Goal: Transaction & Acquisition: Purchase product/service

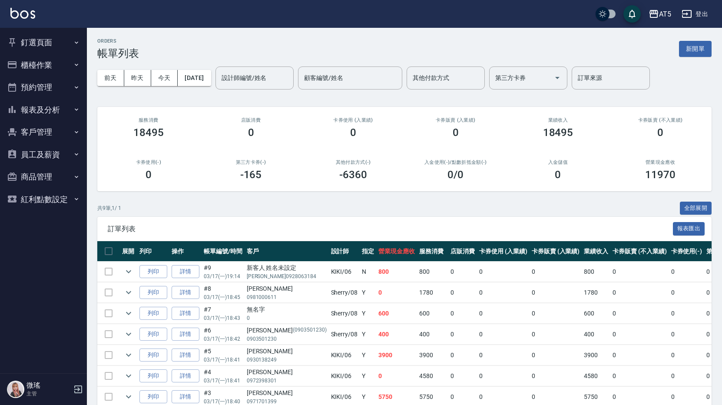
click at [45, 91] on button "預約管理" at bounding box center [43, 87] width 80 height 23
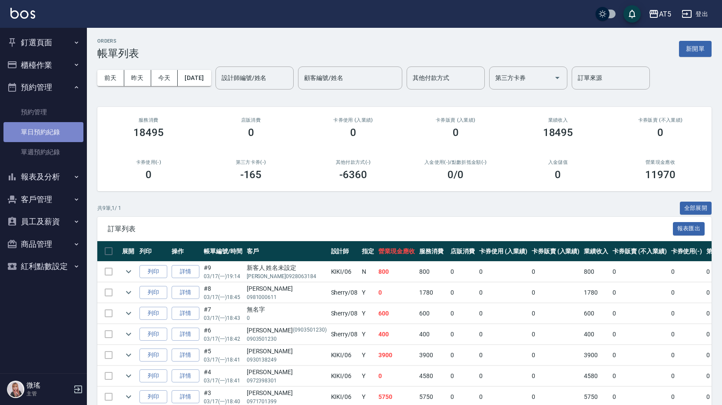
click at [50, 128] on link "單日預約紀錄" at bounding box center [43, 132] width 80 height 20
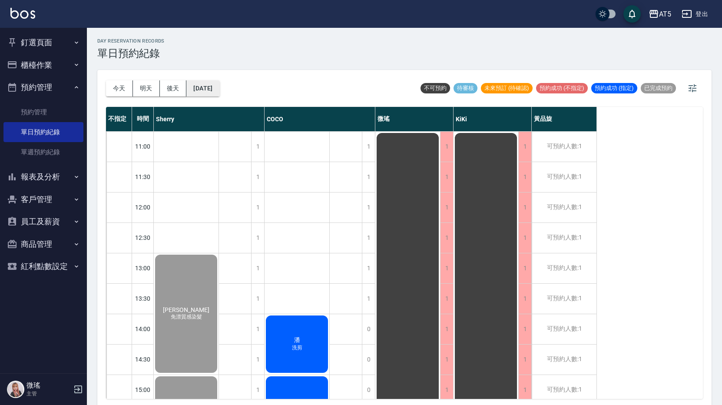
click at [210, 93] on button "[DATE]" at bounding box center [202, 88] width 33 height 16
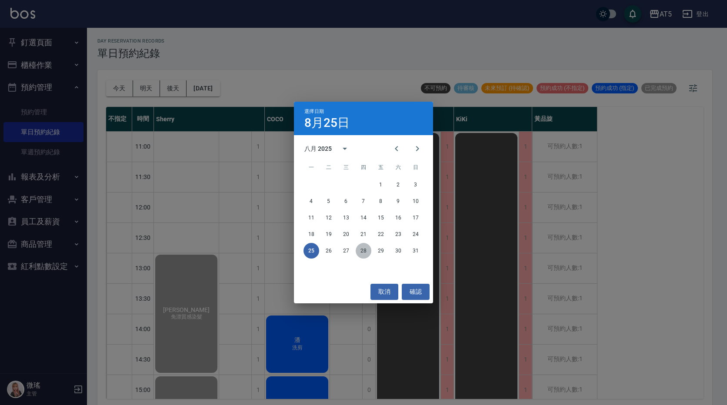
click at [366, 253] on button "28" at bounding box center [363, 251] width 16 height 16
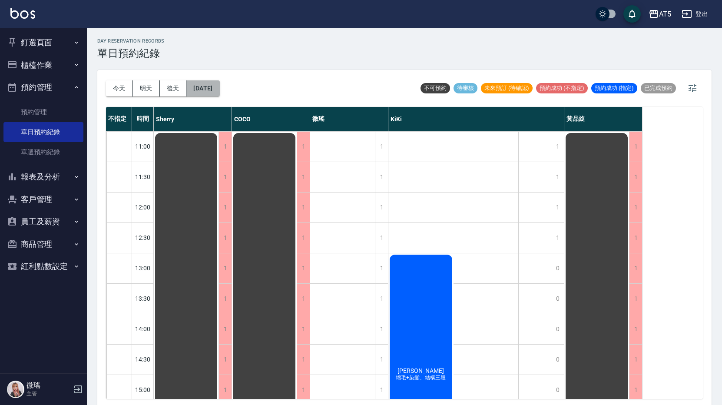
click at [219, 90] on button "2025/08/28" at bounding box center [202, 88] width 33 height 16
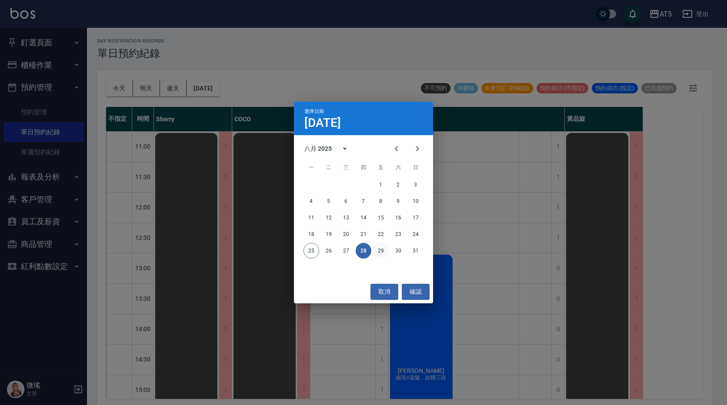
click at [383, 254] on button "29" at bounding box center [381, 251] width 16 height 16
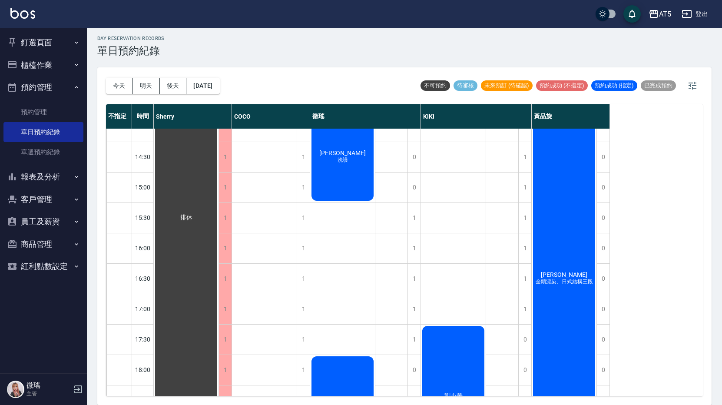
scroll to position [156, 0]
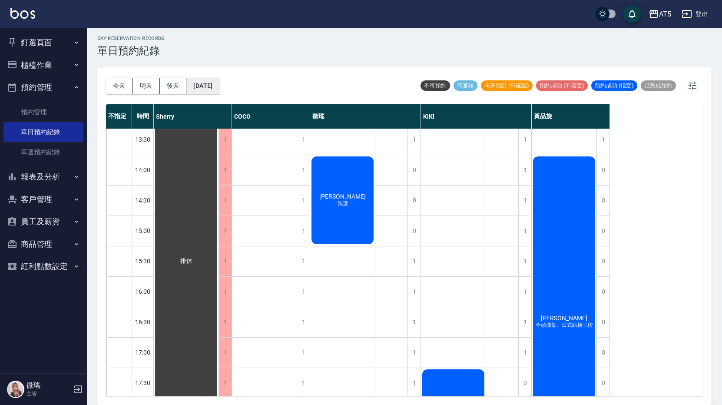
click at [206, 86] on button "2025/08/29" at bounding box center [202, 86] width 33 height 16
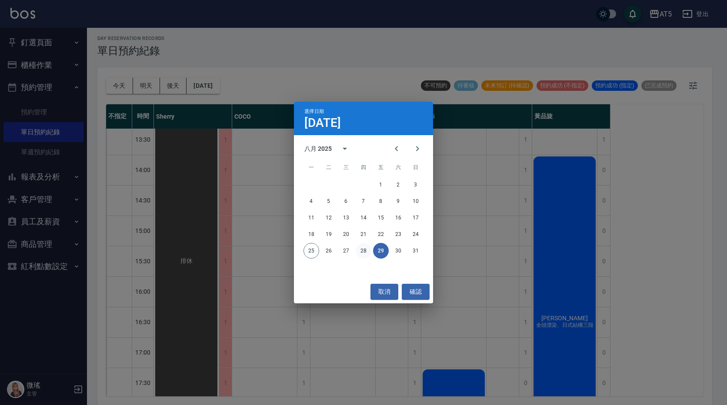
click at [362, 257] on button "28" at bounding box center [363, 251] width 16 height 16
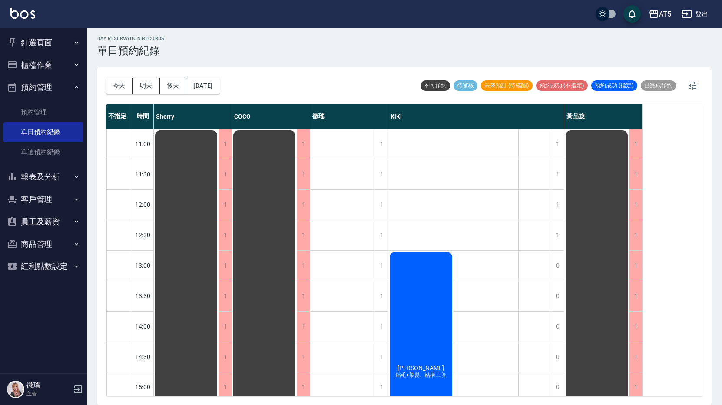
click at [47, 44] on button "釘選頁面" at bounding box center [43, 42] width 80 height 23
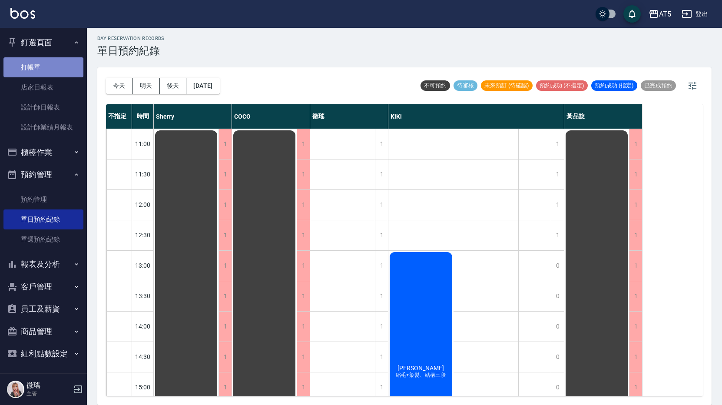
click at [52, 61] on link "打帳單" at bounding box center [43, 67] width 80 height 20
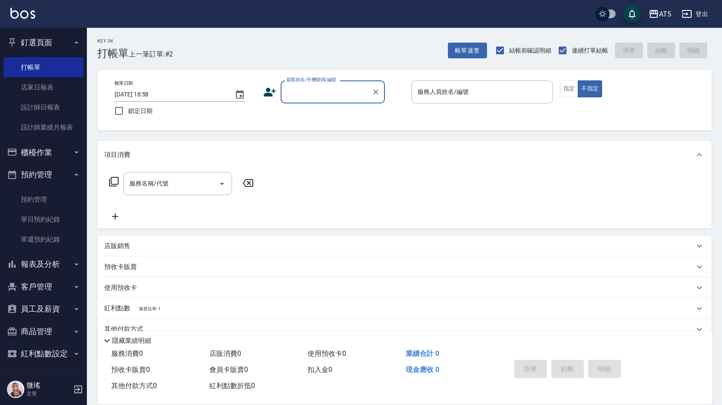
click at [345, 91] on input "顧客姓名/手機號碼/編號" at bounding box center [326, 91] width 83 height 15
click at [336, 93] on input "0968909302" at bounding box center [326, 91] width 83 height 15
click at [334, 86] on input "0968909302" at bounding box center [326, 91] width 83 height 15
type input "0968909302"
click at [44, 290] on button "客戶管理" at bounding box center [43, 286] width 80 height 23
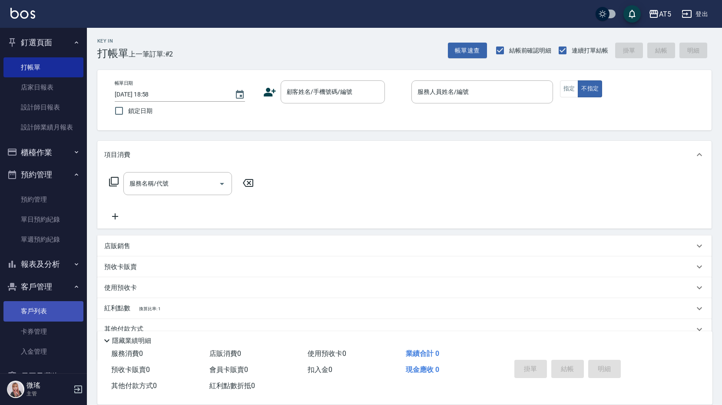
click at [26, 315] on link "客戶列表" at bounding box center [43, 311] width 80 height 20
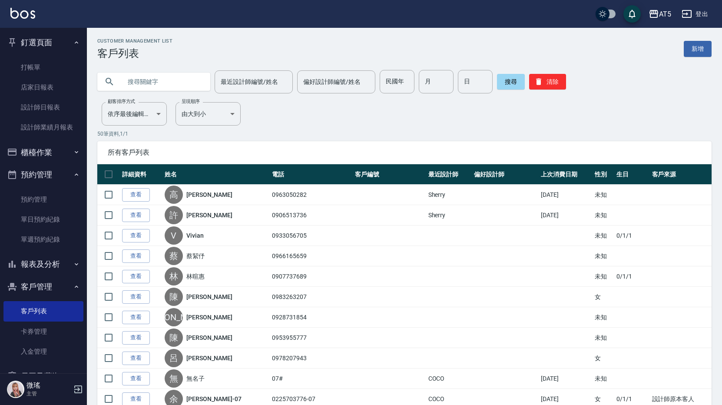
click at [150, 83] on input "text" at bounding box center [163, 81] width 82 height 23
type input "0968909232"
click at [504, 84] on button "搜尋" at bounding box center [511, 82] width 28 height 16
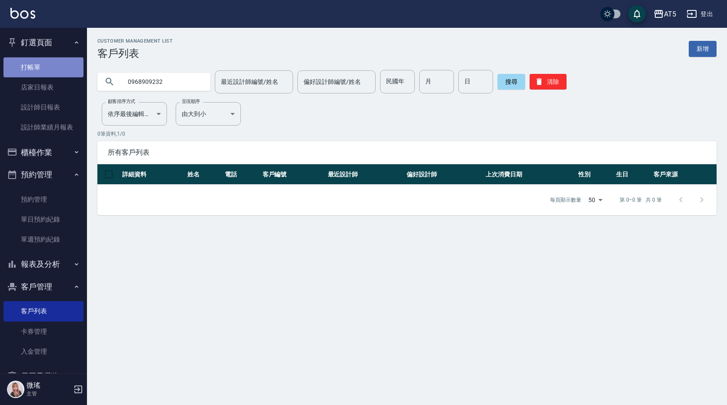
click at [43, 65] on link "打帳單" at bounding box center [43, 67] width 80 height 20
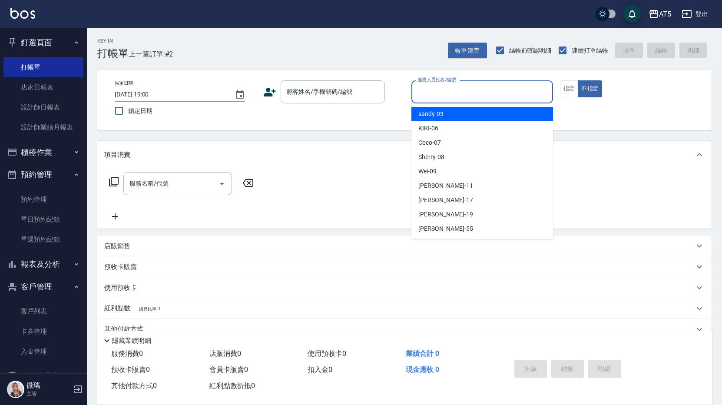
click at [436, 90] on input "服務人員姓名/編號" at bounding box center [482, 91] width 134 height 15
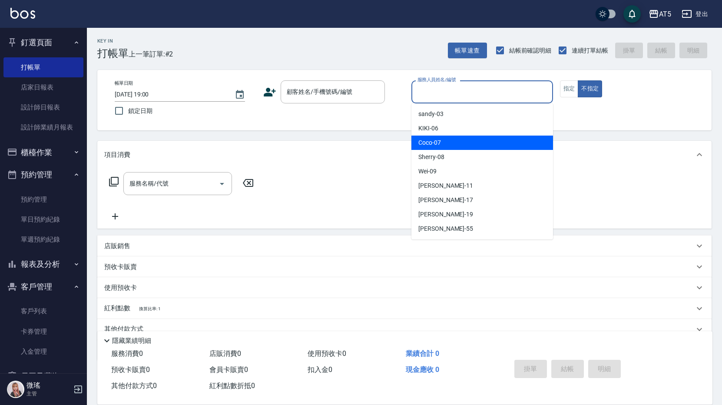
click at [436, 143] on span "Coco -07" at bounding box center [429, 142] width 23 height 9
type input "Coco-07"
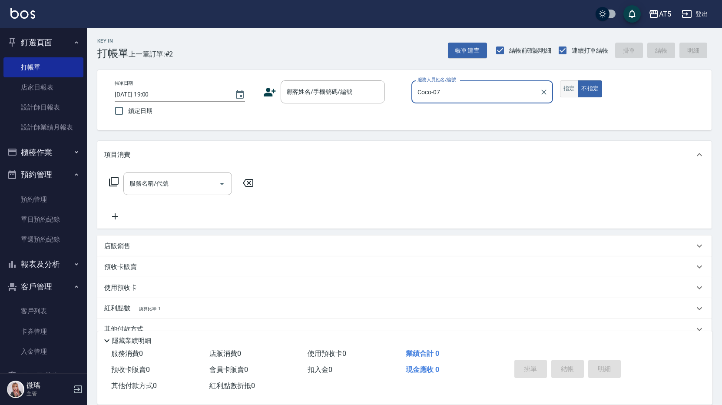
click at [560, 90] on button "指定" at bounding box center [569, 88] width 19 height 17
click at [346, 95] on input "顧客姓名/手機號碼/編號" at bounding box center [326, 91] width 83 height 15
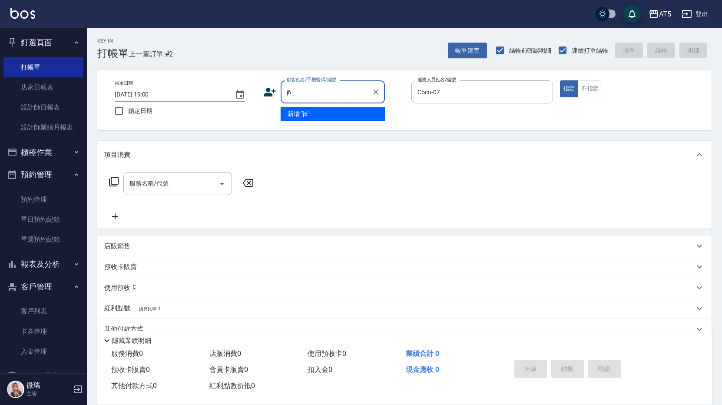
type input "j"
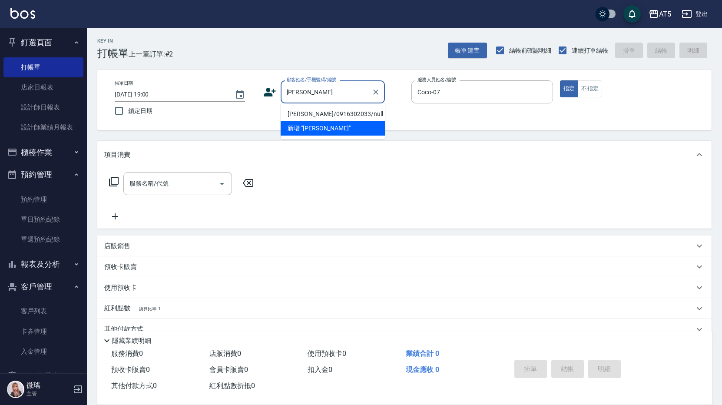
click at [332, 119] on li "吳碧容/0916302033/null" at bounding box center [333, 114] width 104 height 14
type input "吳碧容/0916302033/null"
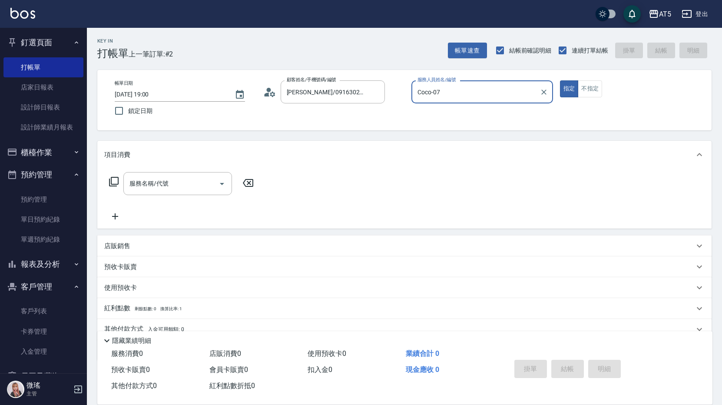
click at [116, 179] on icon at bounding box center [114, 181] width 10 height 10
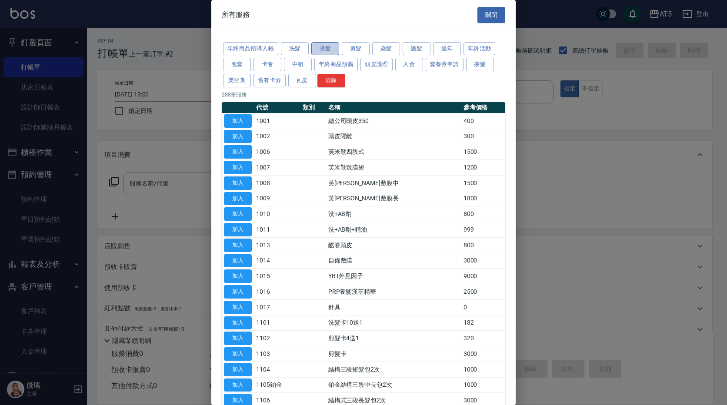
click at [331, 51] on button "燙髮" at bounding box center [325, 48] width 28 height 13
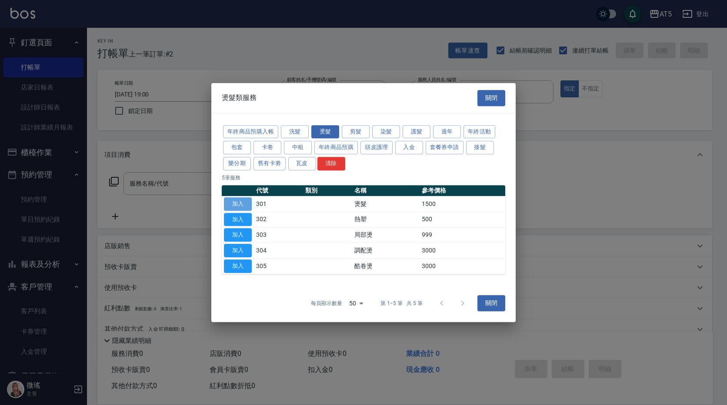
click at [236, 207] on button "加入" at bounding box center [238, 203] width 28 height 13
type input "燙髮(301)"
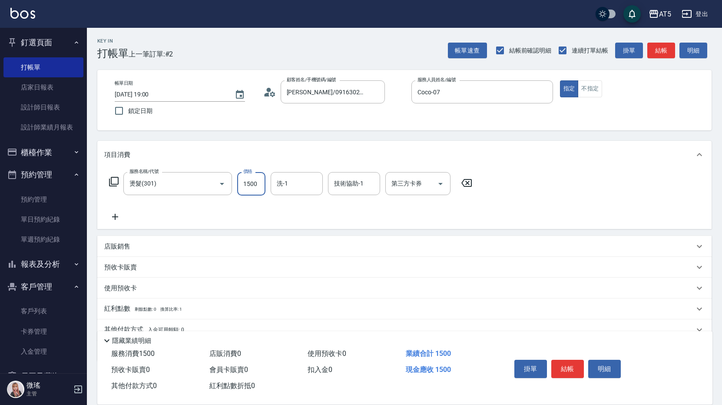
click at [245, 195] on input "1500" at bounding box center [251, 183] width 28 height 23
type input "0"
type input "118"
type input "10"
type input "1188"
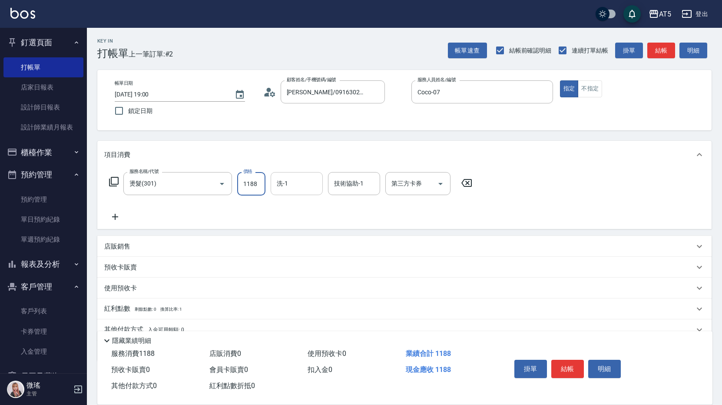
type input "10"
type input "118"
type input "0"
type input "18"
type input "10"
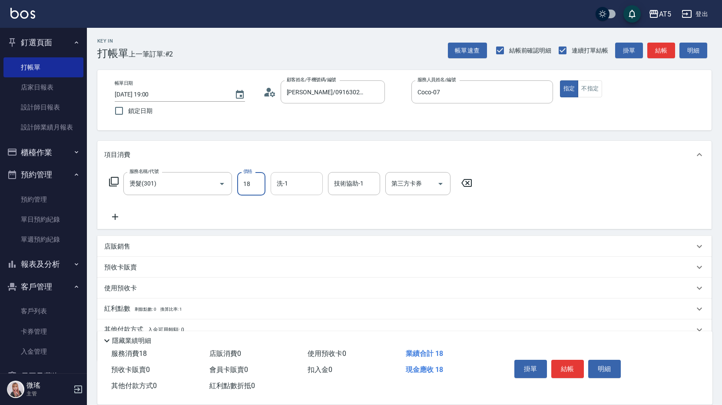
type input "188"
type input "180"
type input "1880"
click at [108, 182] on div "服務名稱/代號 燙髮(301) 服務名稱/代號 價格 1880 價格 洗-1 洗-1 技術協助-1 技術協助-1 第三方卡券 第三方卡券" at bounding box center [290, 183] width 373 height 23
click at [112, 180] on icon at bounding box center [114, 182] width 10 height 10
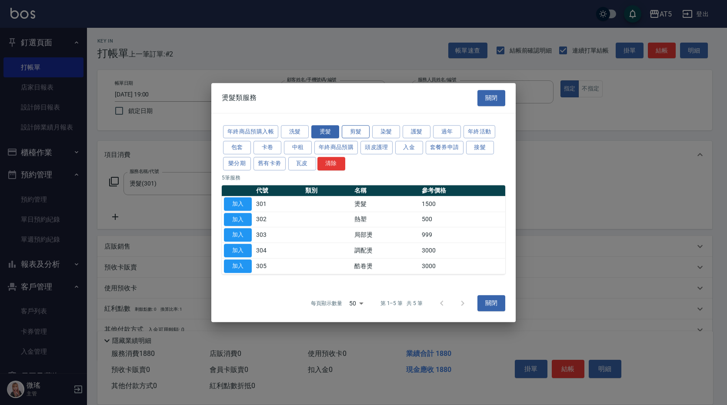
click at [353, 126] on button "剪髮" at bounding box center [356, 131] width 28 height 13
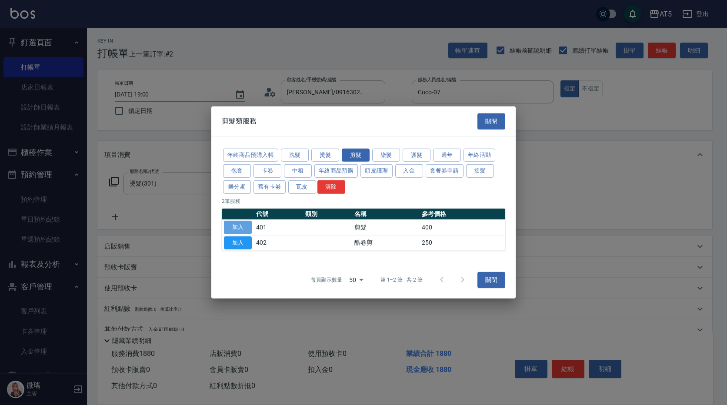
click at [236, 223] on button "加入" at bounding box center [238, 227] width 28 height 13
type input "220"
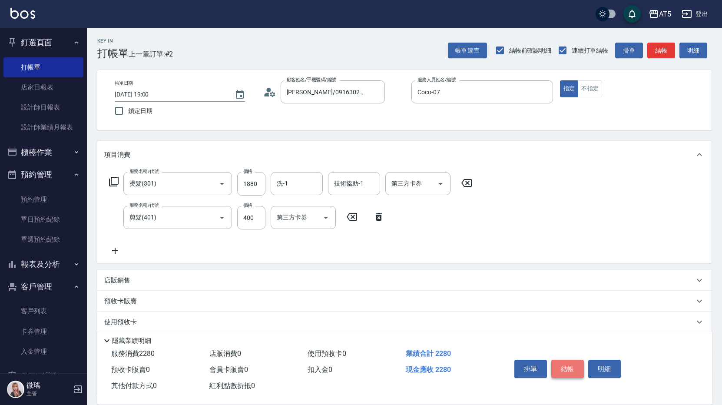
click at [568, 370] on button "結帳" at bounding box center [567, 369] width 33 height 18
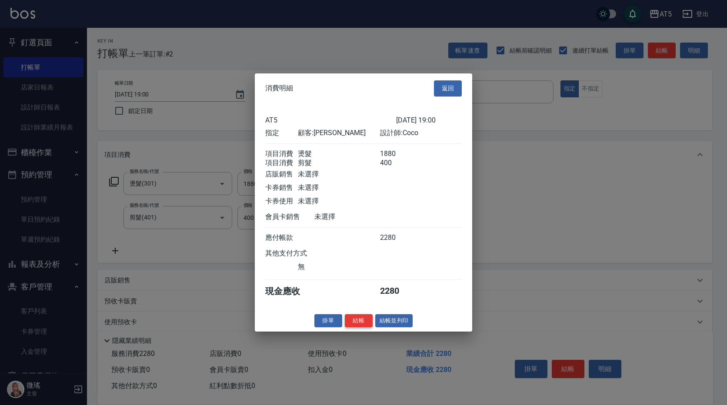
click at [358, 326] on button "結帳" at bounding box center [359, 320] width 28 height 13
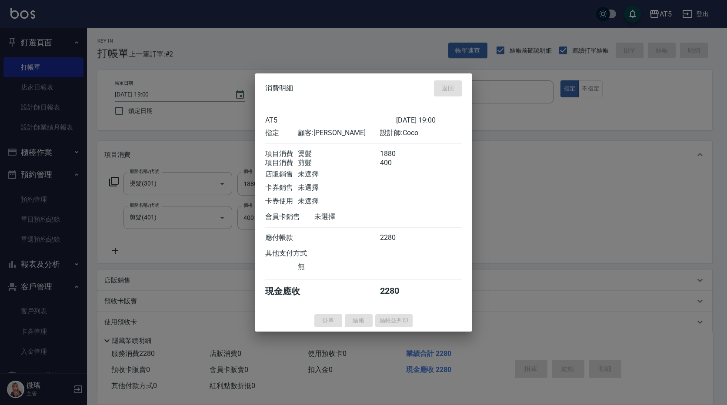
type input "2025/08/25 19:01"
type input "0"
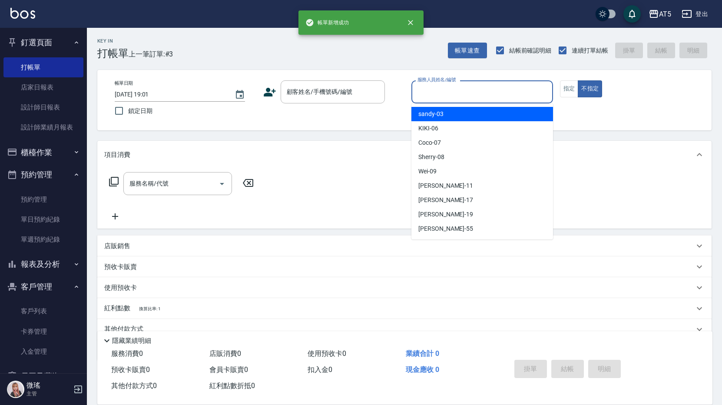
click at [465, 92] on input "服務人員姓名/編號" at bounding box center [482, 91] width 134 height 15
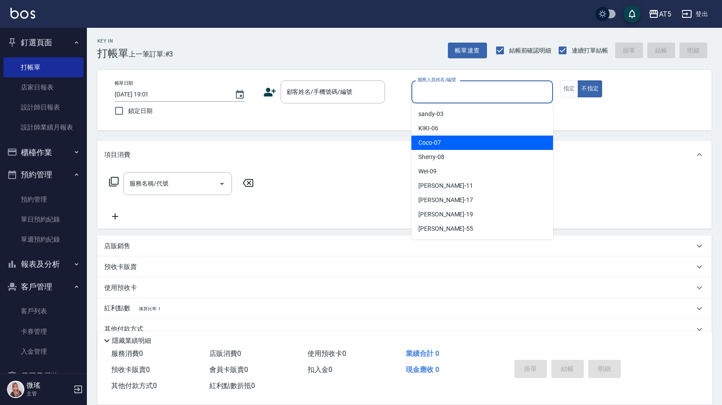
click at [470, 143] on div "Coco -07" at bounding box center [482, 143] width 142 height 14
type input "Coco-07"
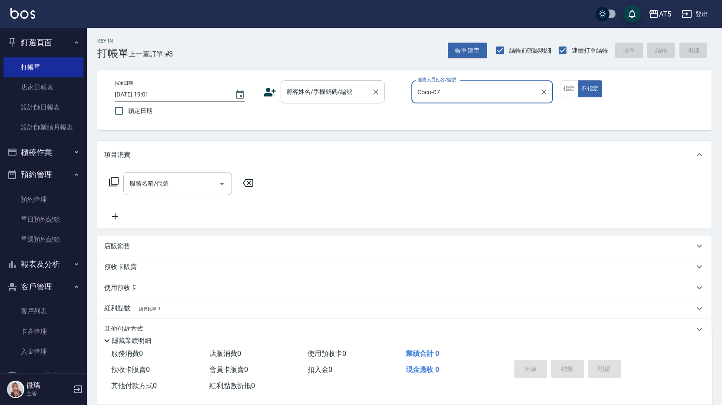
click at [355, 100] on input "顧客姓名/手機號碼/編號" at bounding box center [326, 91] width 83 height 15
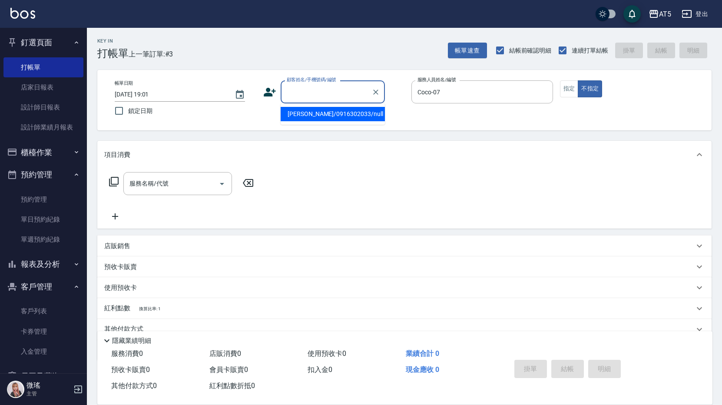
click at [314, 93] on input "顧客姓名/手機號碼/編號" at bounding box center [326, 91] width 83 height 15
click at [312, 94] on input "顧客姓名/手機號碼/編號" at bounding box center [326, 91] width 83 height 15
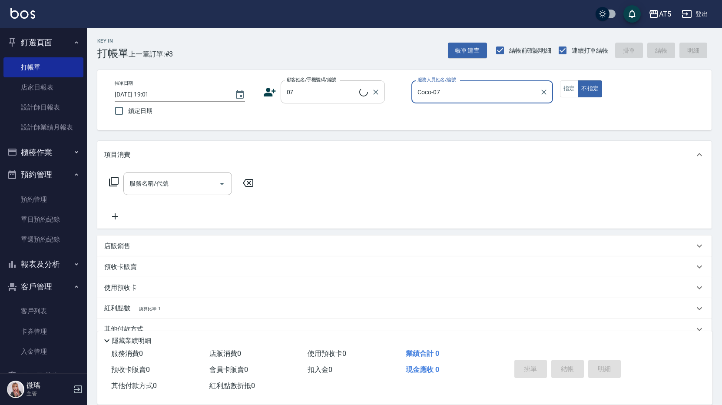
drag, startPoint x: 323, startPoint y: 93, endPoint x: 335, endPoint y: 102, distance: 14.6
click at [323, 93] on input "07" at bounding box center [322, 91] width 75 height 15
type input "West Chen /07/null"
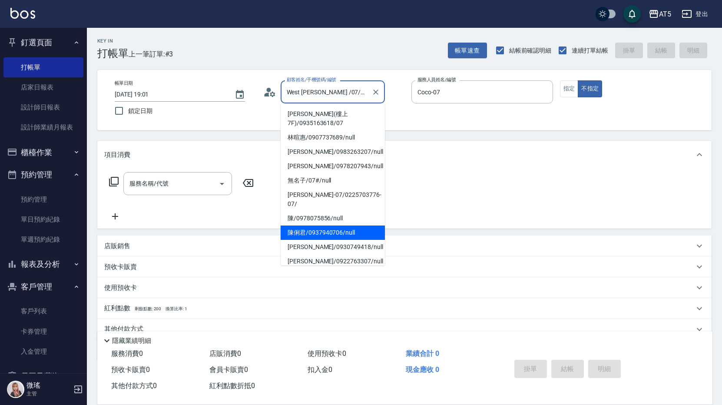
scroll to position [123, 0]
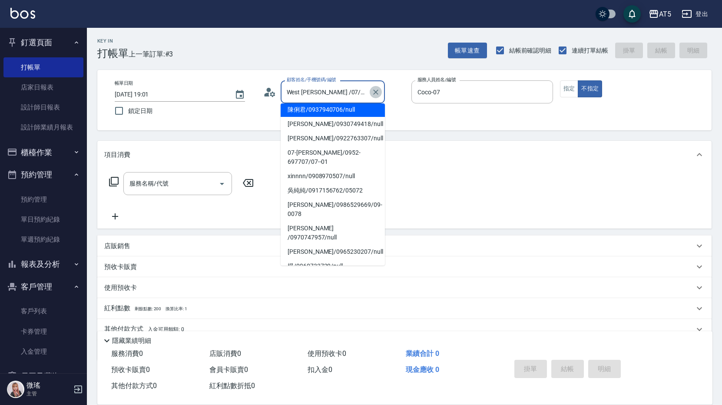
click at [380, 90] on icon "Clear" at bounding box center [376, 92] width 9 height 9
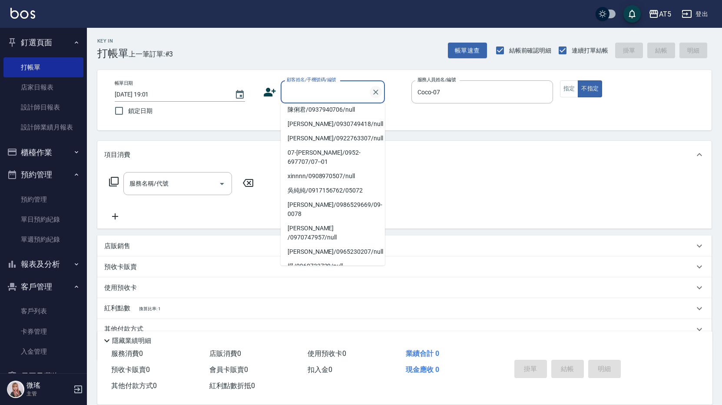
scroll to position [3, 0]
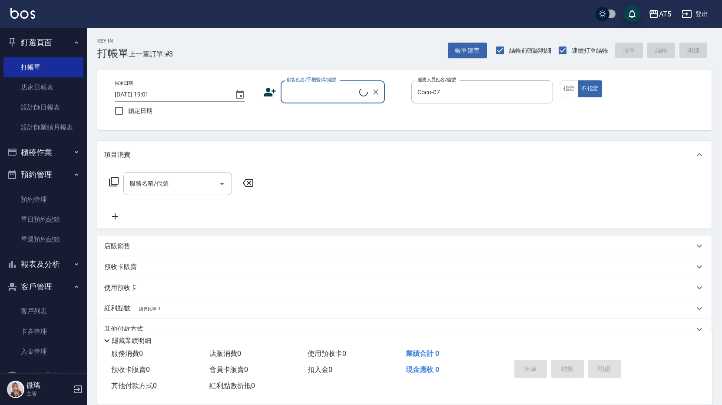
click at [323, 91] on input "顧客姓名/手機號碼/編號" at bounding box center [322, 91] width 75 height 15
click at [323, 91] on input "顧客姓名/手機號碼/編號" at bounding box center [326, 91] width 83 height 15
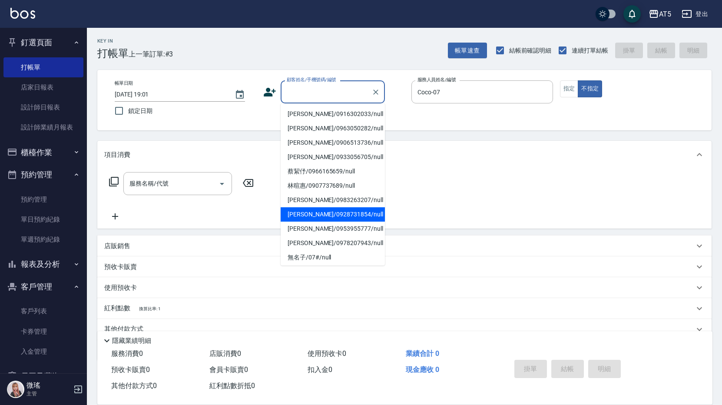
scroll to position [130, 0]
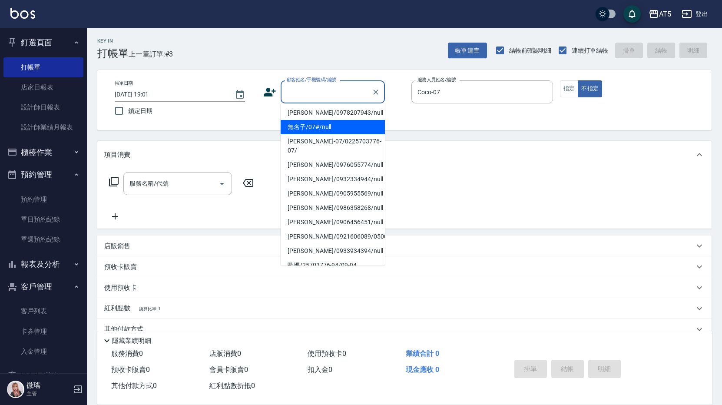
click at [319, 127] on li "無名子/07#/null" at bounding box center [333, 127] width 104 height 14
type input "無名子/07#/null"
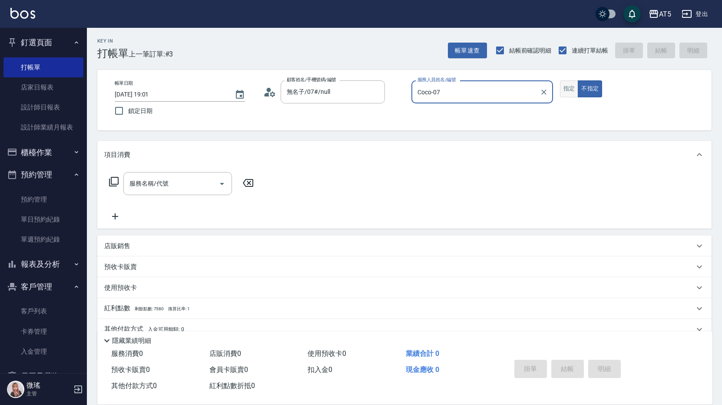
click at [568, 89] on button "指定" at bounding box center [569, 88] width 19 height 17
click at [161, 183] on div "服務名稱/代號 服務名稱/代號" at bounding box center [177, 183] width 109 height 23
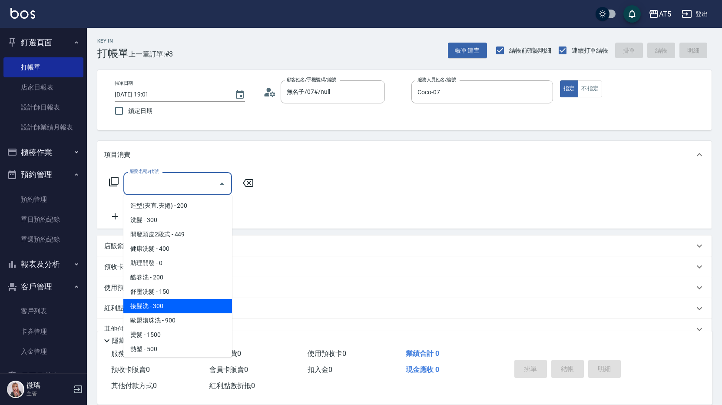
scroll to position [87, 0]
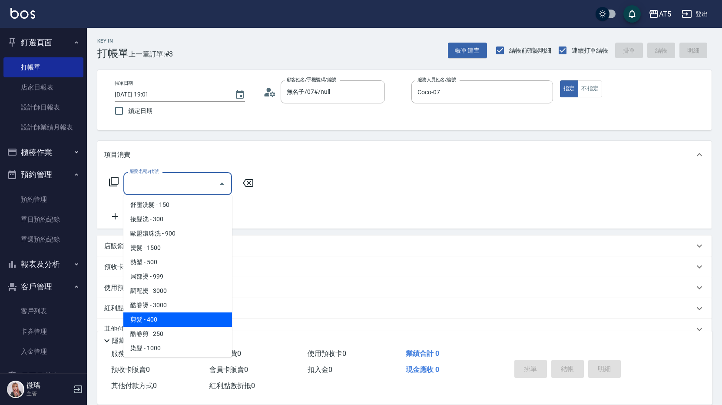
click at [146, 318] on span "剪髮 - 400" at bounding box center [177, 319] width 109 height 14
type input "剪髮(401)"
type input "40"
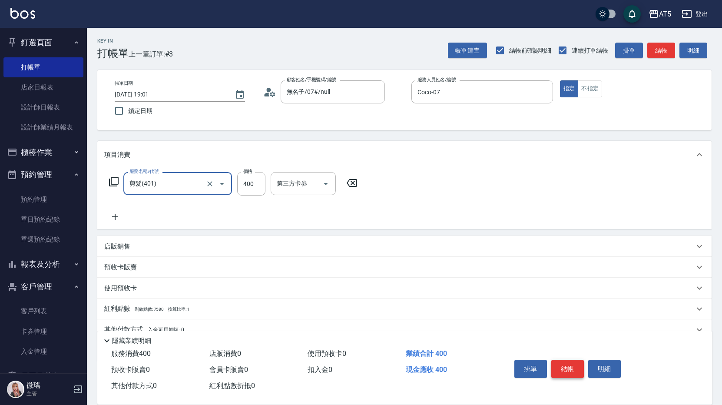
click at [561, 364] on button "結帳" at bounding box center [567, 369] width 33 height 18
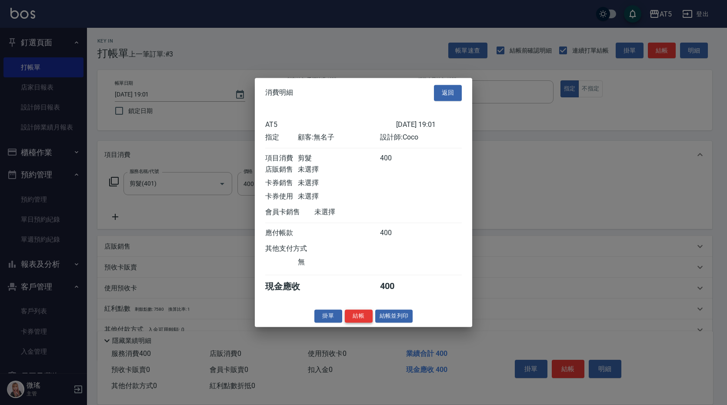
click at [352, 319] on button "結帳" at bounding box center [359, 315] width 28 height 13
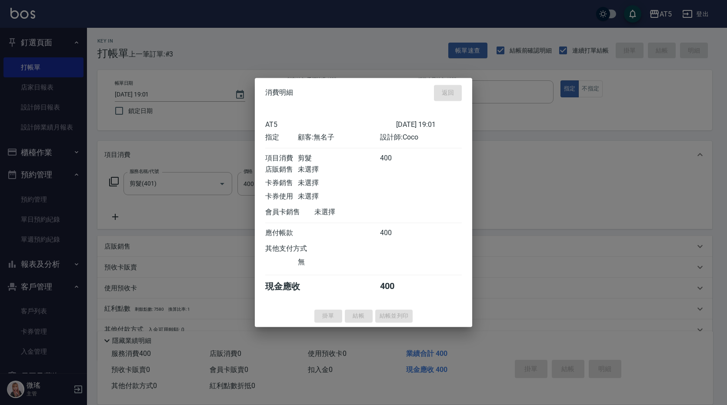
type input "0"
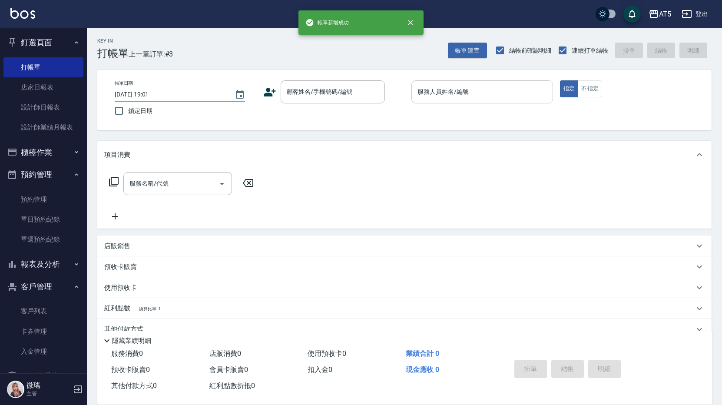
click at [481, 93] on input "服務人員姓名/編號" at bounding box center [482, 91] width 134 height 15
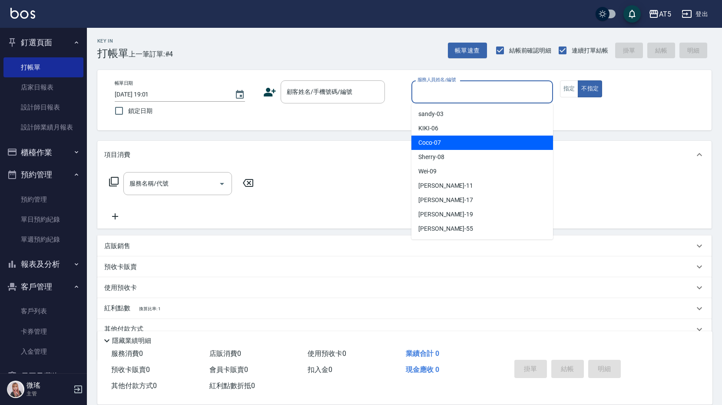
click at [481, 146] on div "Coco -07" at bounding box center [482, 143] width 142 height 14
type input "Coco-07"
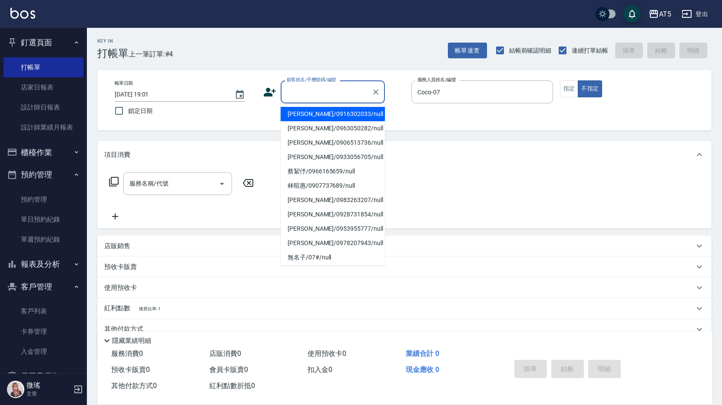
click at [319, 95] on input "顧客姓名/手機號碼/編號" at bounding box center [326, 91] width 83 height 15
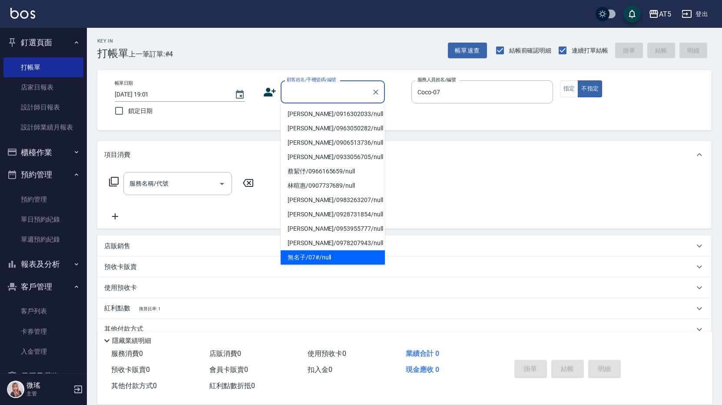
click at [324, 258] on li "無名子/07#/null" at bounding box center [333, 257] width 104 height 14
type input "無名子/07#/null"
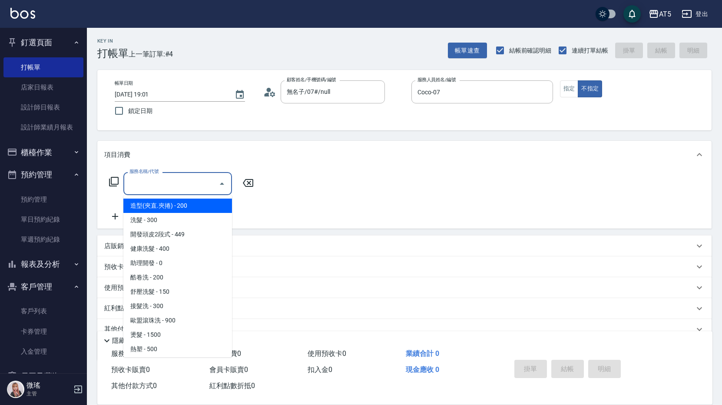
click at [156, 189] on input "服務名稱/代號" at bounding box center [171, 183] width 88 height 15
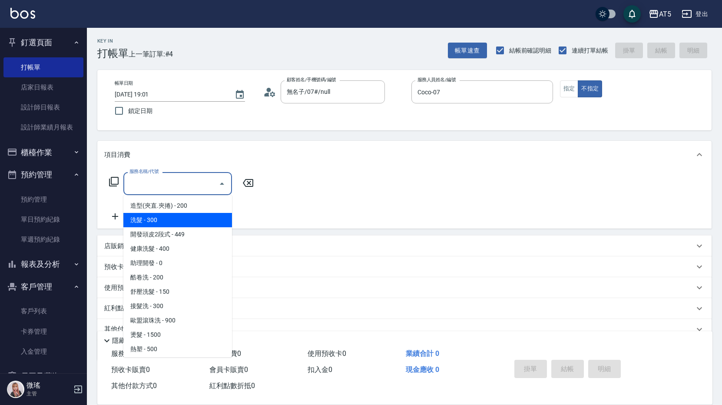
click at [179, 222] on span "洗髮 - 300" at bounding box center [177, 220] width 109 height 14
type input "洗髮(201)"
type input "30"
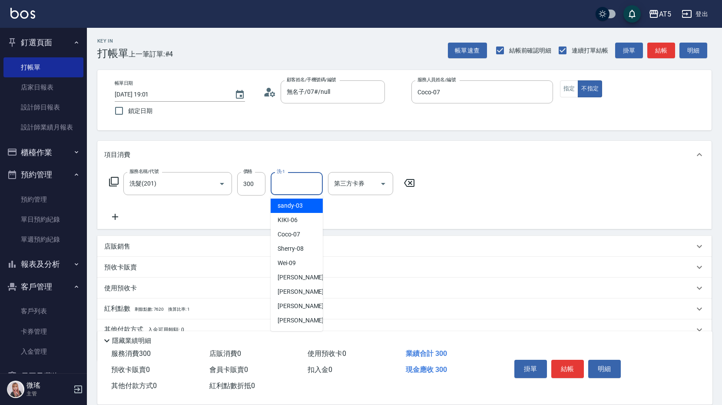
click at [284, 182] on input "洗-1" at bounding box center [297, 183] width 44 height 15
click at [288, 208] on span "sandy -03" at bounding box center [290, 205] width 25 height 9
type input "sandy-03"
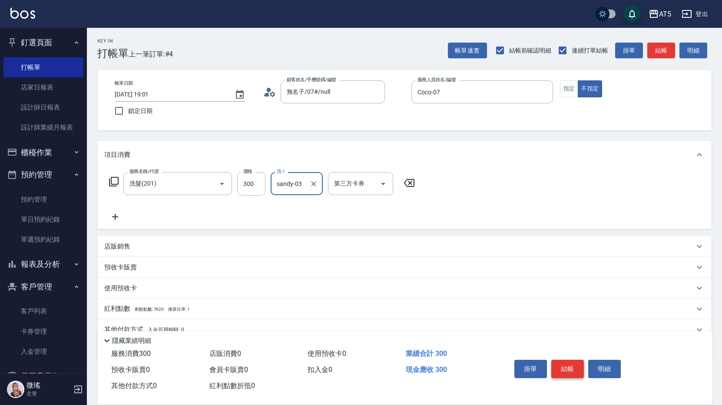
click at [570, 363] on button "結帳" at bounding box center [567, 369] width 33 height 18
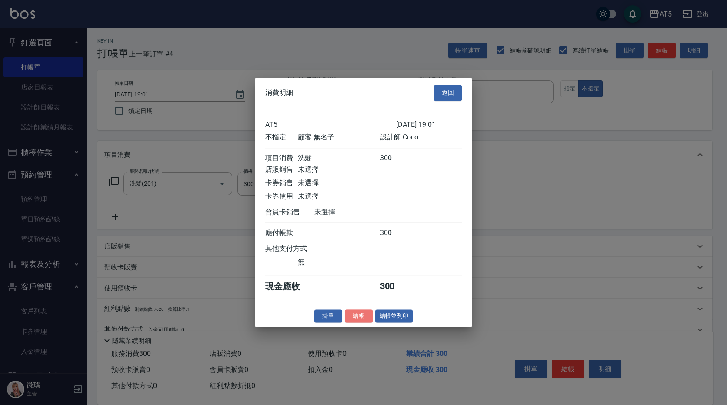
drag, startPoint x: 359, startPoint y: 327, endPoint x: 360, endPoint y: 322, distance: 5.0
click at [360, 323] on button "結帳" at bounding box center [359, 315] width 28 height 13
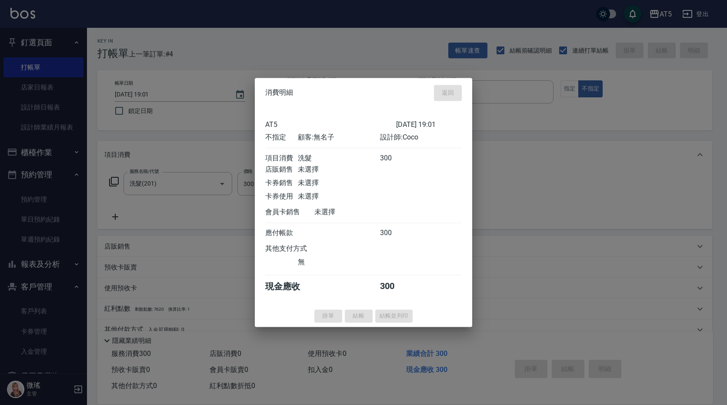
drag, startPoint x: 360, startPoint y: 322, endPoint x: 415, endPoint y: 163, distance: 168.3
type input "2025/08/25 19:02"
type input "0"
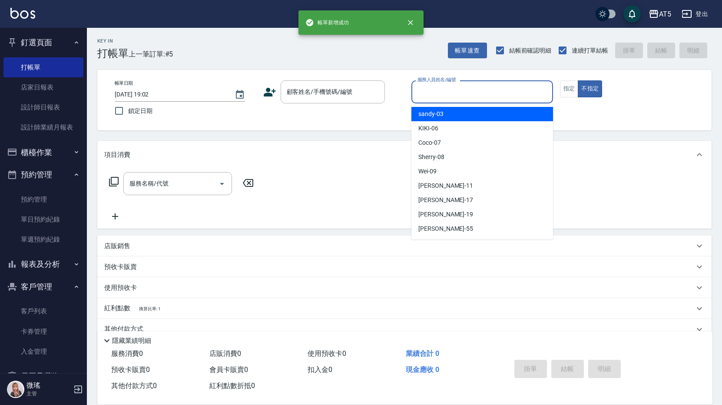
click at [451, 97] on input "服務人員姓名/編號" at bounding box center [482, 91] width 134 height 15
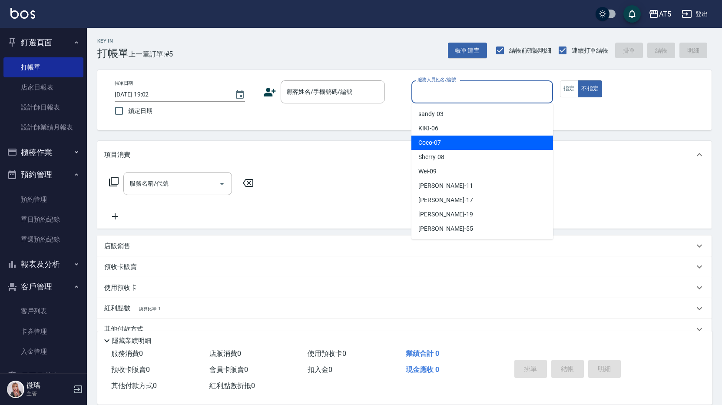
click at [451, 146] on div "Coco -07" at bounding box center [482, 143] width 142 height 14
type input "Coco-07"
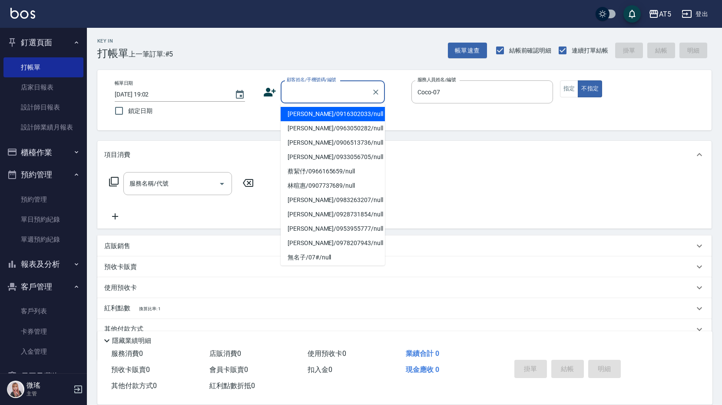
click at [288, 95] on input "顧客姓名/手機號碼/編號" at bounding box center [326, 91] width 83 height 15
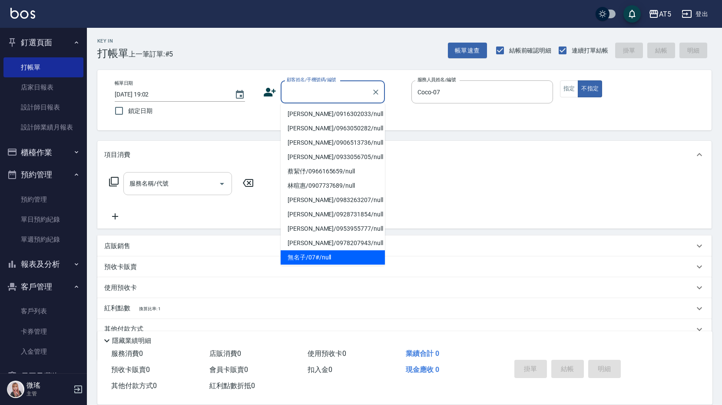
drag, startPoint x: 314, startPoint y: 262, endPoint x: 204, endPoint y: 178, distance: 138.2
click at [313, 262] on li "無名子/07#/null" at bounding box center [333, 257] width 104 height 14
type input "無名子/07#/null"
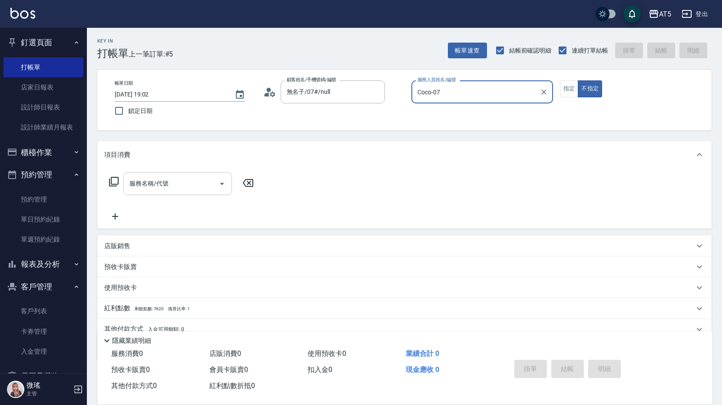
click at [180, 187] on input "服務名稱/代號" at bounding box center [171, 183] width 88 height 15
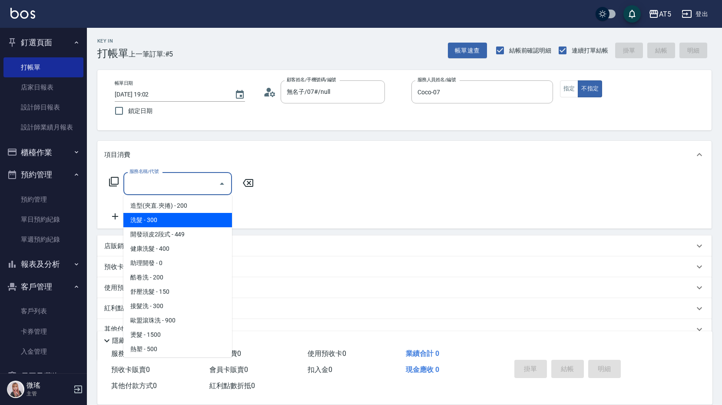
click at [184, 216] on span "洗髮 - 300" at bounding box center [177, 220] width 109 height 14
type input "洗髮(201)"
type input "30"
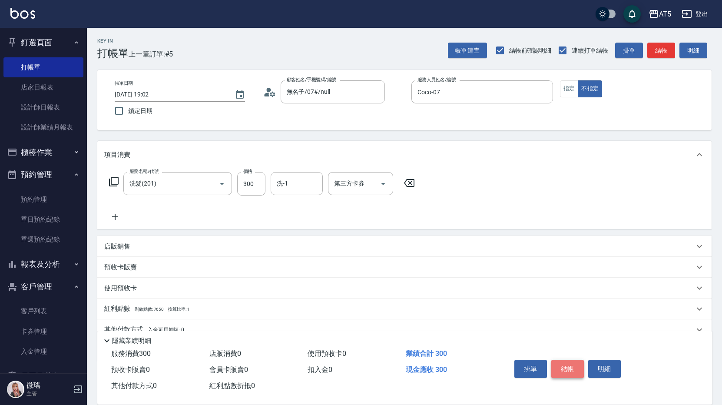
drag, startPoint x: 567, startPoint y: 371, endPoint x: 568, endPoint y: 362, distance: 9.1
click at [567, 363] on button "結帳" at bounding box center [567, 369] width 33 height 18
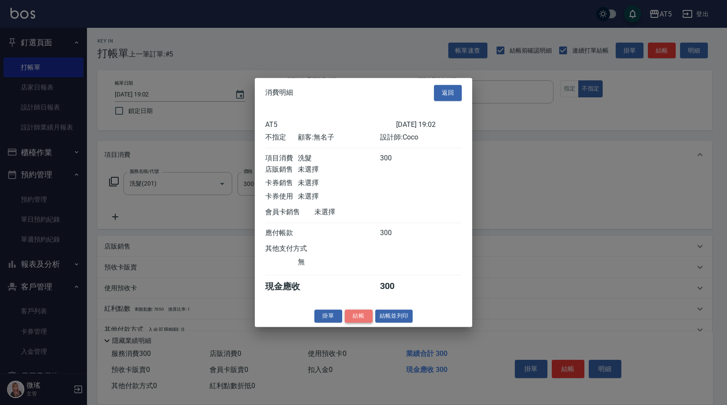
click at [363, 319] on button "結帳" at bounding box center [359, 315] width 28 height 13
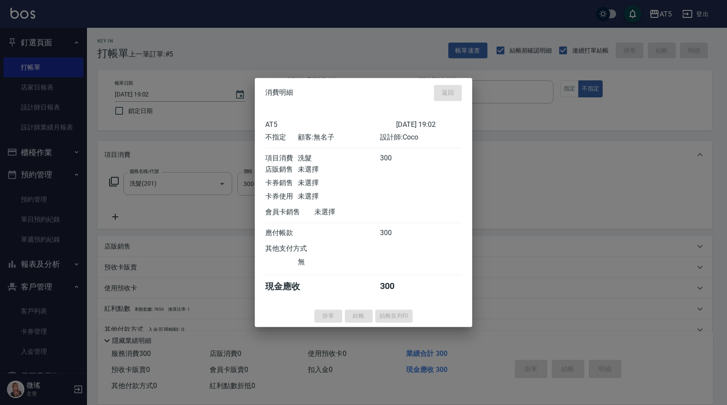
type input "0"
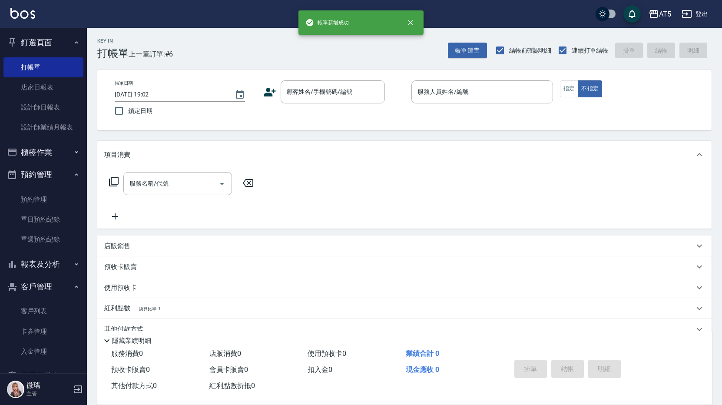
click at [45, 153] on button "櫃檯作業" at bounding box center [43, 152] width 80 height 23
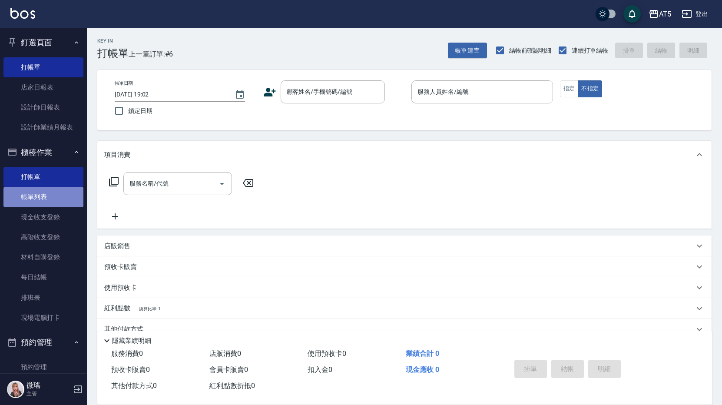
click at [44, 195] on link "帳單列表" at bounding box center [43, 197] width 80 height 20
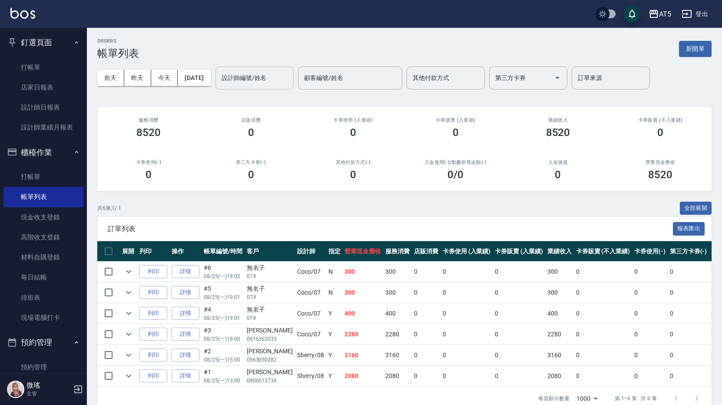
click at [270, 76] on input "設計師編號/姓名" at bounding box center [254, 77] width 70 height 15
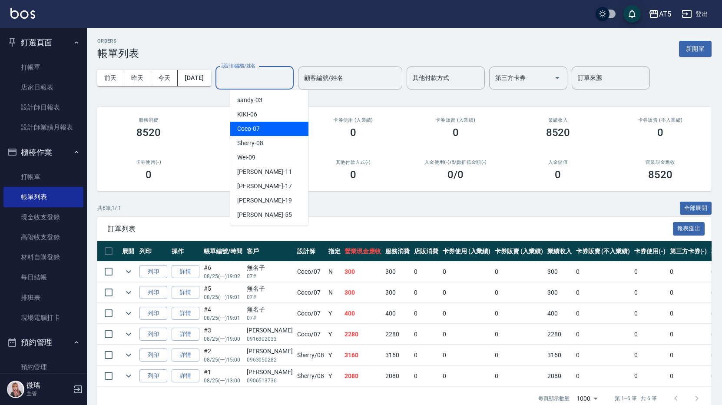
click at [275, 128] on div "Coco -07" at bounding box center [269, 129] width 78 height 14
type input "Coco-07"
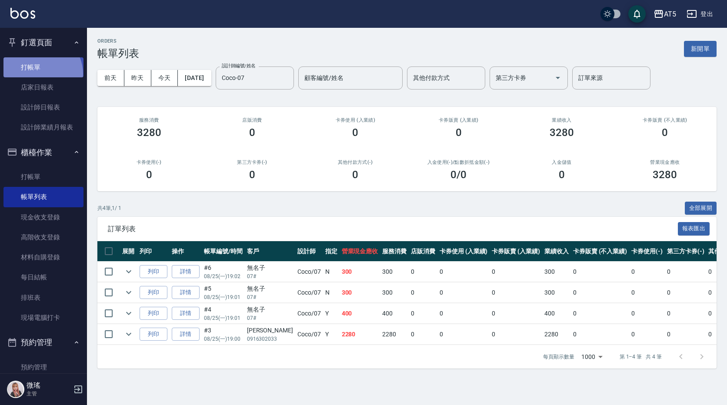
click at [40, 73] on link "打帳單" at bounding box center [43, 67] width 80 height 20
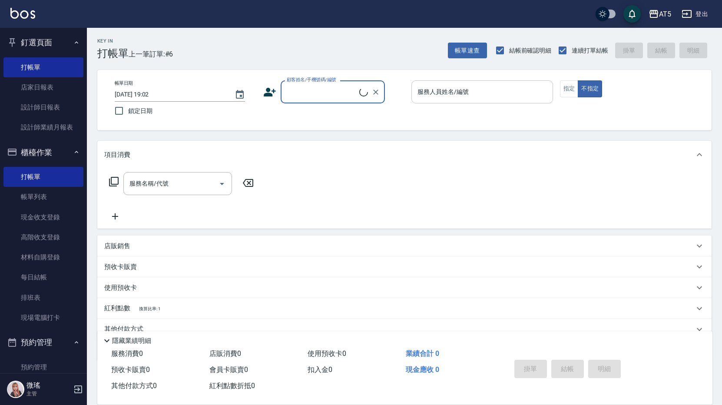
click at [490, 92] on input "服務人員姓名/編號" at bounding box center [482, 91] width 134 height 15
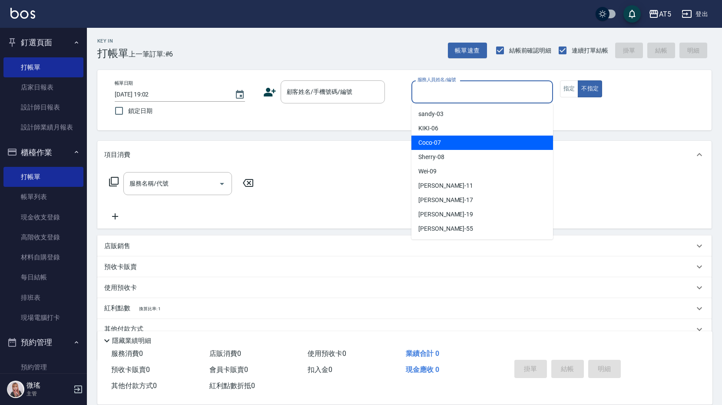
click at [464, 143] on div "Coco -07" at bounding box center [482, 143] width 142 height 14
type input "Coco-07"
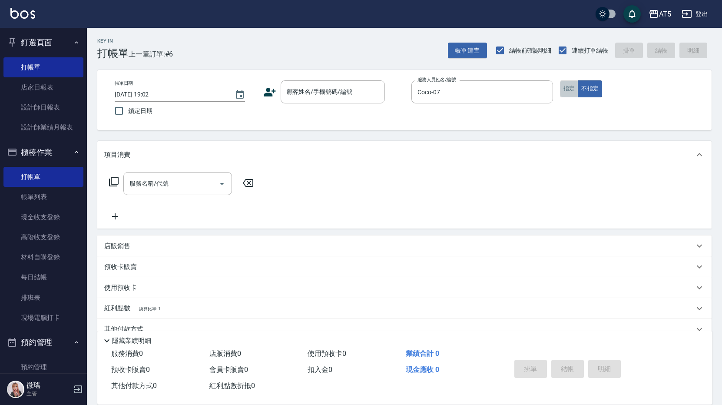
click at [566, 92] on button "指定" at bounding box center [569, 88] width 19 height 17
click at [319, 96] on input "顧客姓名/手機號碼/編號" at bounding box center [326, 91] width 83 height 15
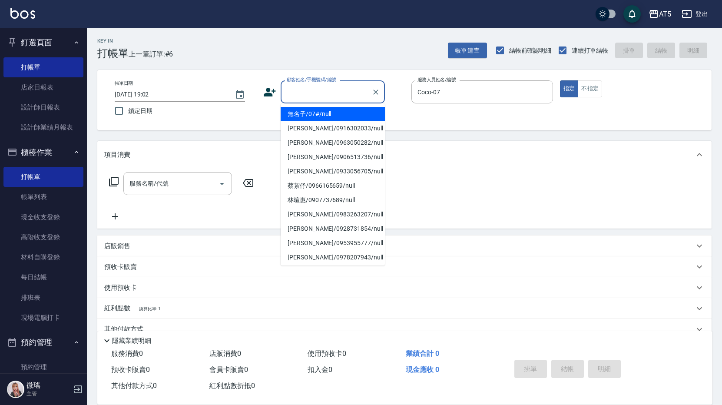
click at [315, 115] on li "無名子/07#/null" at bounding box center [333, 114] width 104 height 14
type input "無名子/07#/null"
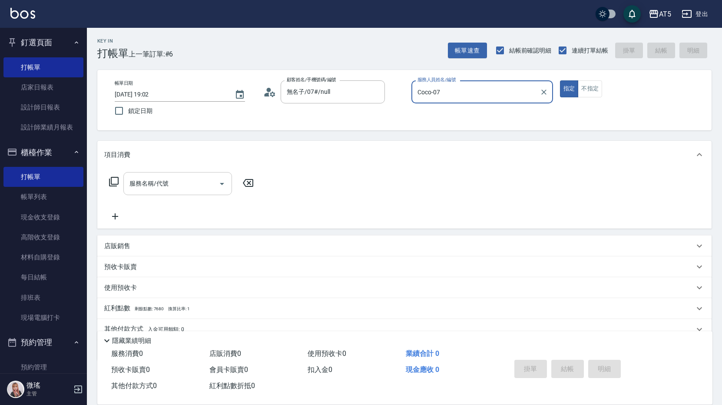
click at [159, 185] on div "服務名稱/代號 服務名稱/代號" at bounding box center [177, 183] width 109 height 23
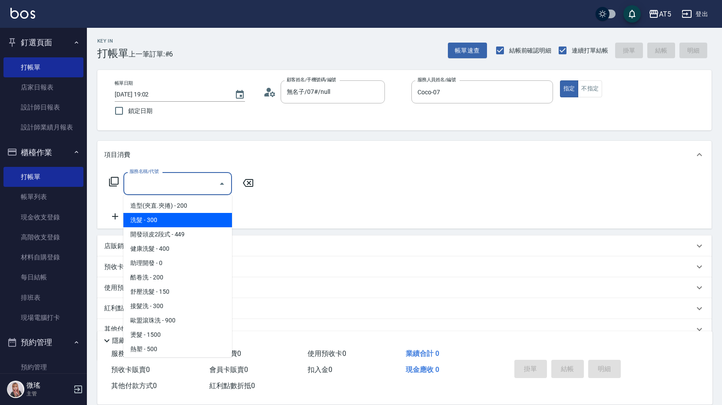
click at [159, 218] on span "洗髮 - 300" at bounding box center [177, 220] width 109 height 14
type input "洗髮(201)"
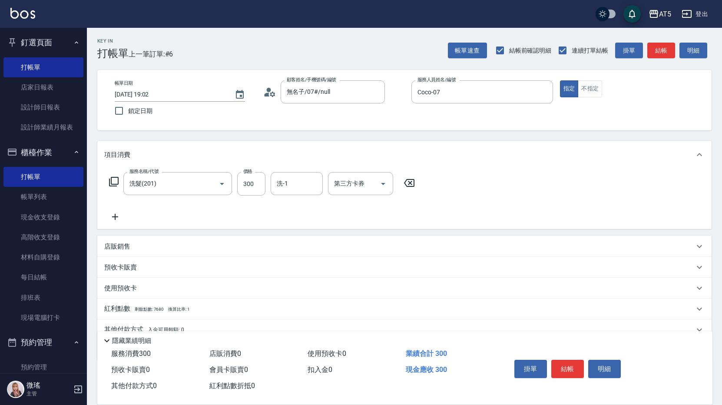
click at [111, 180] on icon at bounding box center [114, 182] width 10 height 10
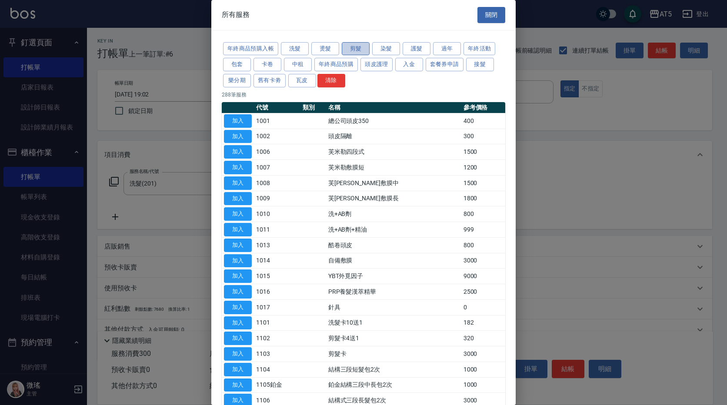
click at [360, 52] on button "剪髮" at bounding box center [356, 48] width 28 height 13
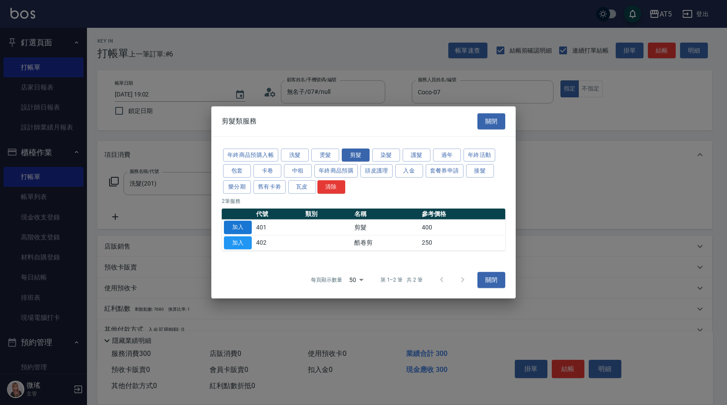
click at [237, 222] on button "加入" at bounding box center [238, 227] width 28 height 13
type input "70"
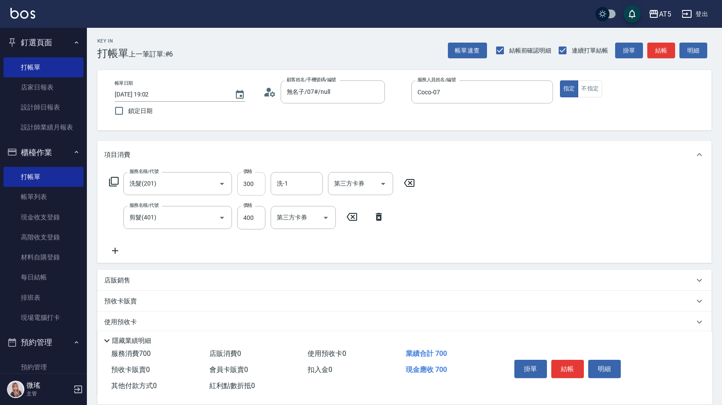
click at [261, 186] on input "300" at bounding box center [251, 183] width 28 height 23
click at [564, 366] on button "結帳" at bounding box center [567, 369] width 33 height 18
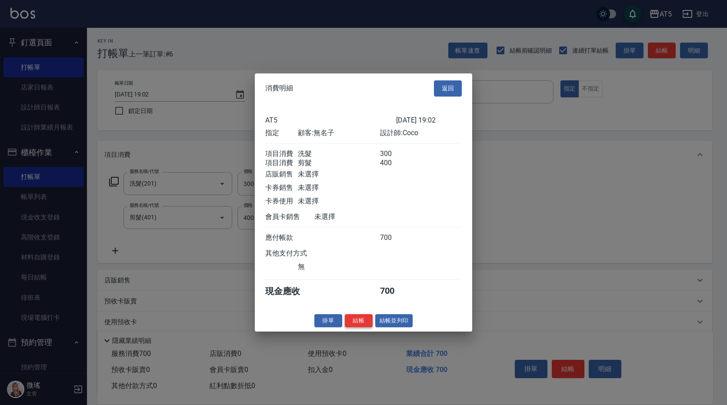
click at [359, 327] on button "結帳" at bounding box center [359, 320] width 28 height 13
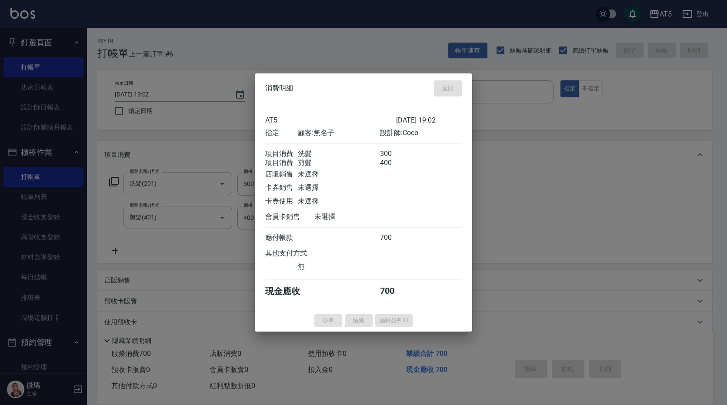
type input "0"
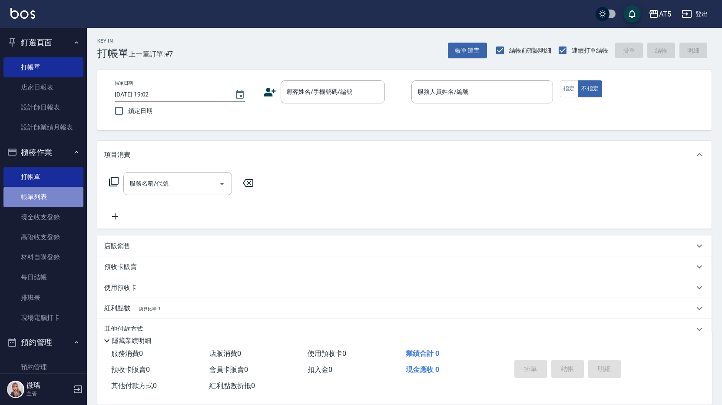
click at [44, 199] on link "帳單列表" at bounding box center [43, 197] width 80 height 20
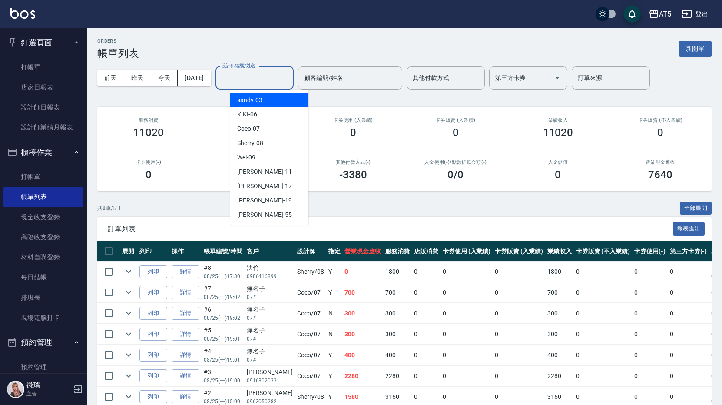
click at [250, 77] on div "設計師編號/姓名 設計師編號/姓名" at bounding box center [255, 77] width 78 height 23
click at [270, 131] on div "Coco -07" at bounding box center [269, 129] width 78 height 14
type input "Coco-07"
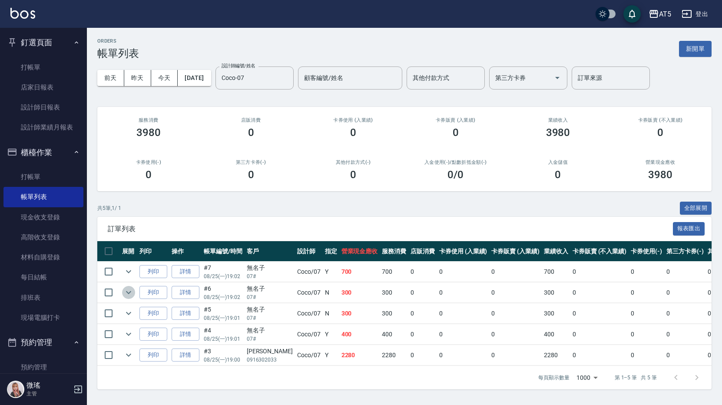
click at [126, 293] on icon "expand row" at bounding box center [128, 292] width 10 height 10
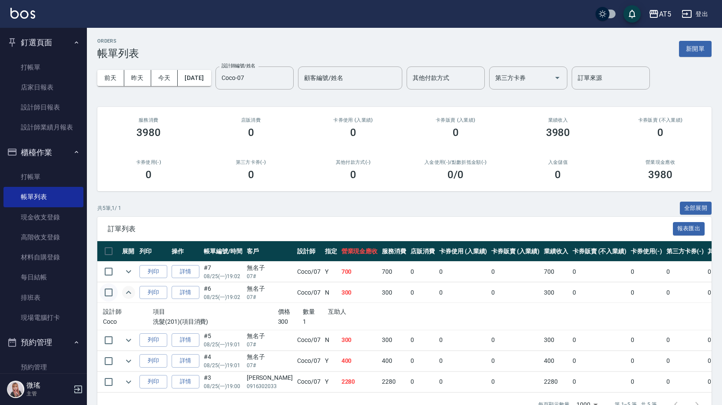
click at [109, 295] on input "checkbox" at bounding box center [109, 292] width 18 height 18
checkbox input "true"
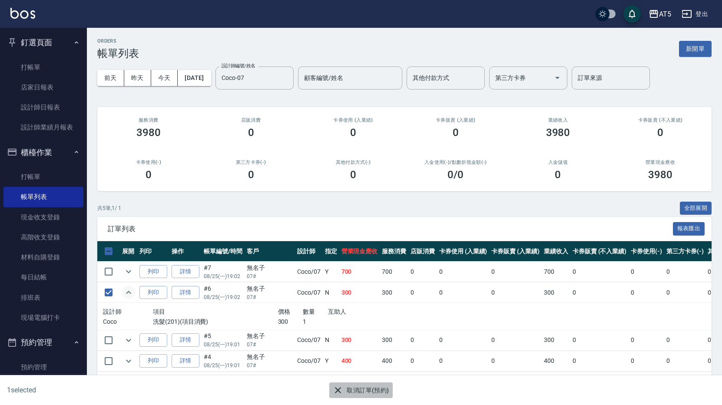
click at [340, 389] on icon "button" at bounding box center [338, 390] width 10 height 10
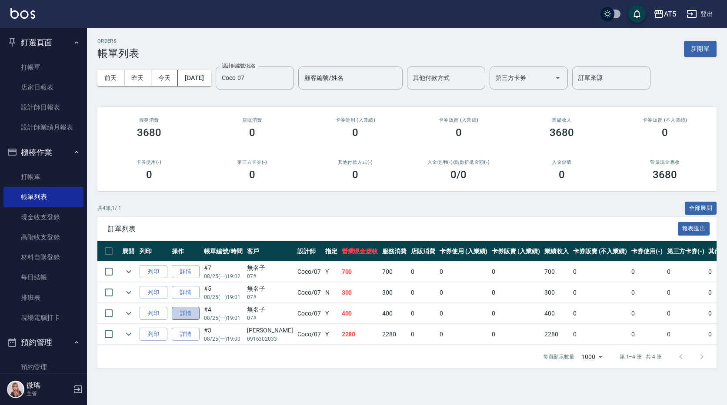
click at [192, 314] on link "詳情" at bounding box center [186, 313] width 28 height 13
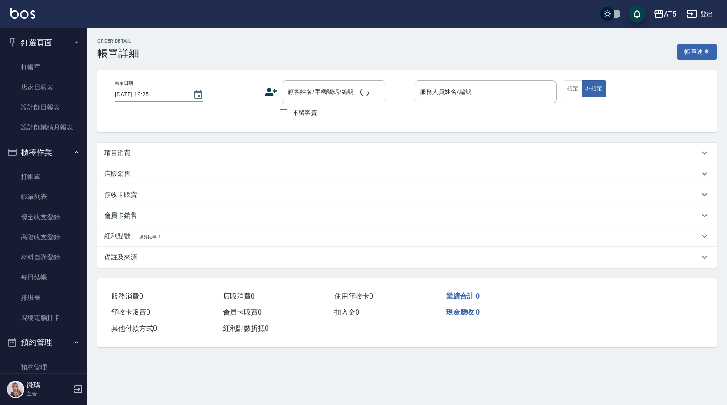
type input "2025/08/25 19:01"
type input "Coco-07"
type input "40"
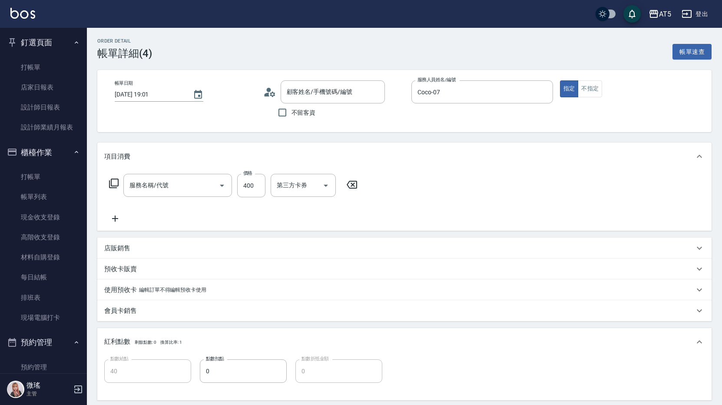
type input "無名子/07#/null"
type input "剪髮(401)"
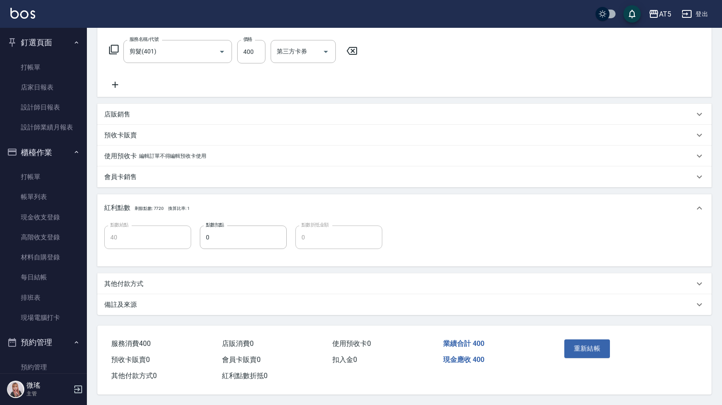
click at [136, 282] on p "其他付款方式" at bounding box center [123, 283] width 39 height 9
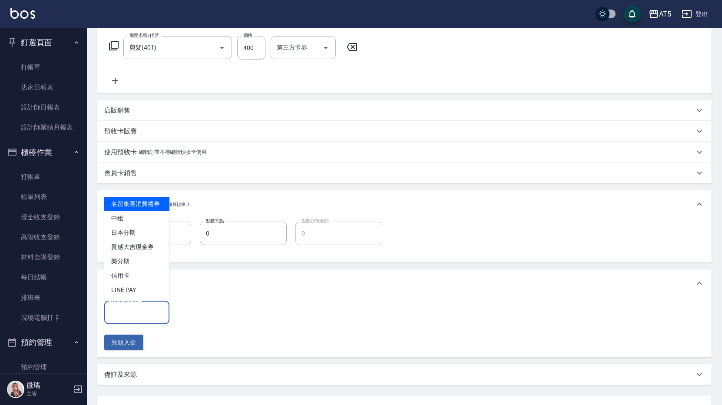
click at [127, 315] on input "其他付款方式" at bounding box center [136, 312] width 57 height 15
click at [118, 223] on span "中租" at bounding box center [136, 218] width 65 height 14
type input "中租"
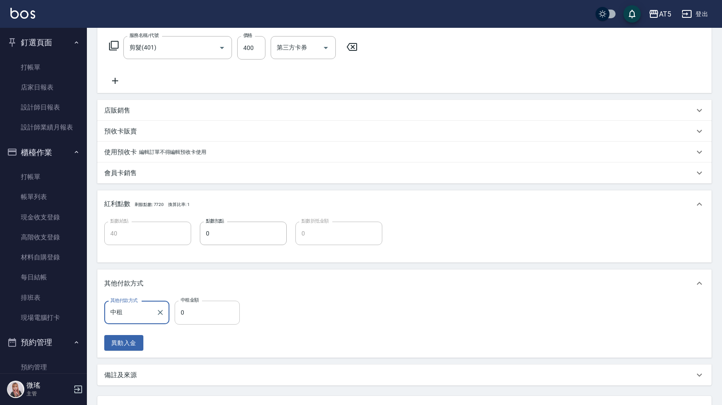
click at [206, 307] on input "0" at bounding box center [207, 312] width 65 height 23
type input "30"
type input "40"
type input "0"
type input "400"
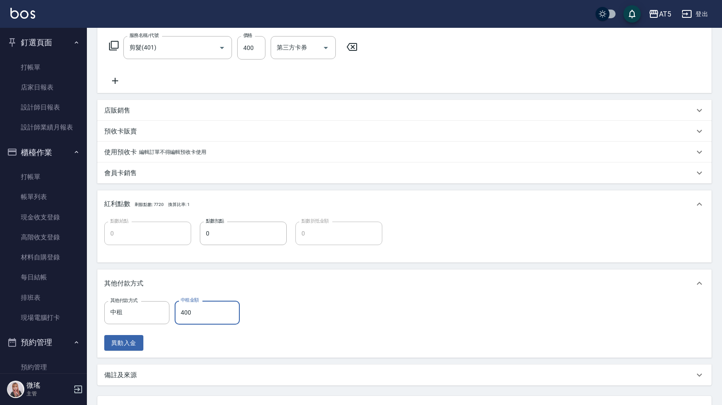
click at [284, 322] on div "其他付款方式 中租 其他付款方式 中租金額 400 中租金額 異動入金" at bounding box center [404, 326] width 601 height 50
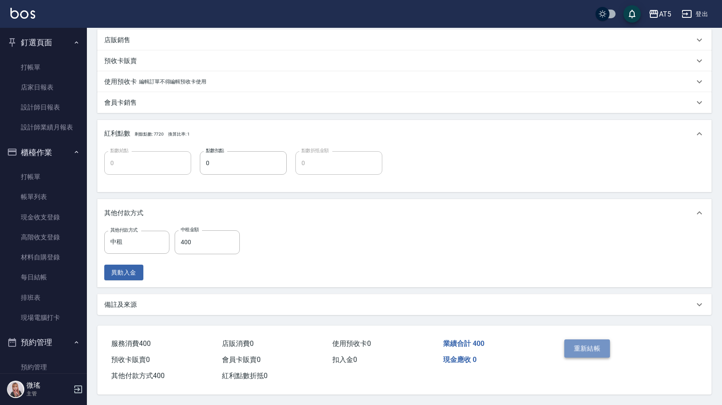
click at [583, 342] on button "重新結帳" at bounding box center [587, 348] width 46 height 18
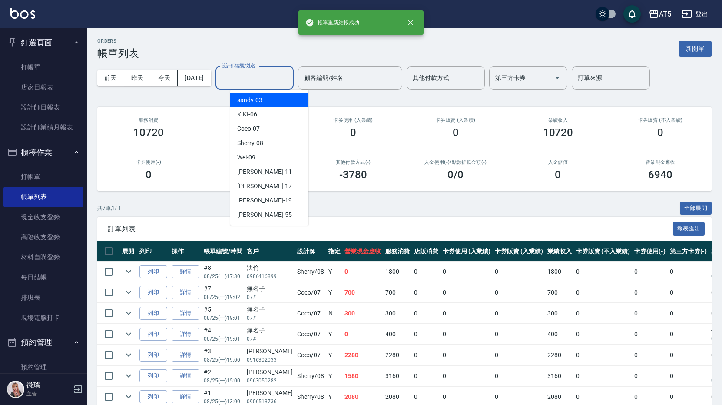
click at [257, 84] on input "設計師編號/姓名" at bounding box center [254, 77] width 70 height 15
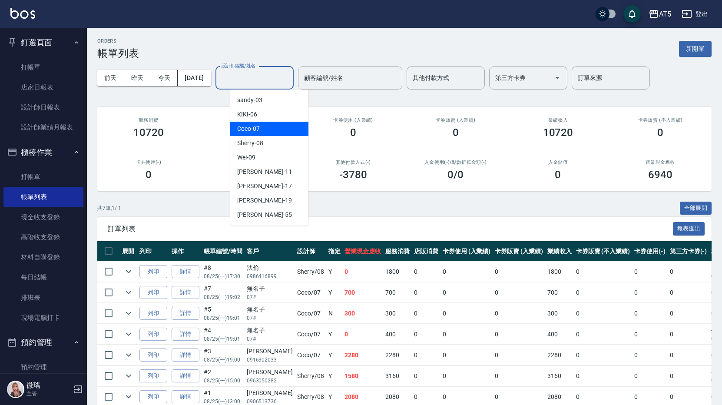
click at [258, 135] on div "Coco -07" at bounding box center [269, 129] width 78 height 14
type input "Coco-07"
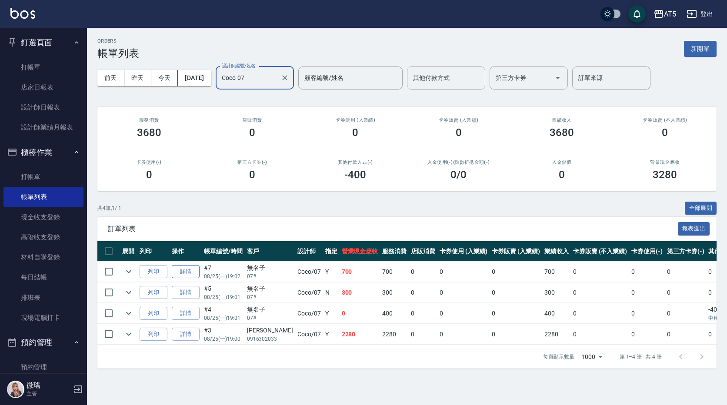
click at [191, 270] on link "詳情" at bounding box center [186, 271] width 28 height 13
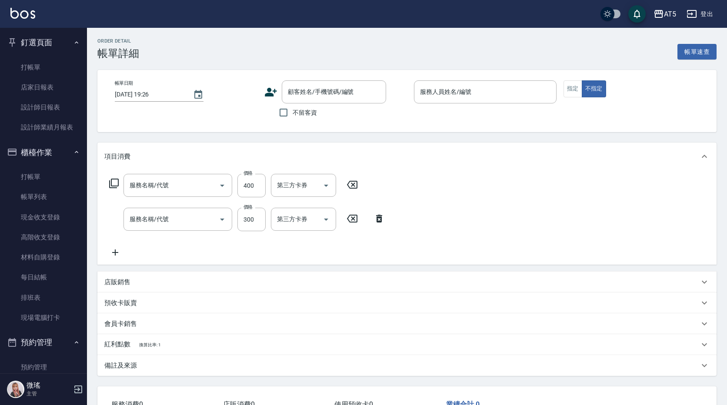
type input "2025/08/25 19:02"
type input "Coco-07"
type input "70"
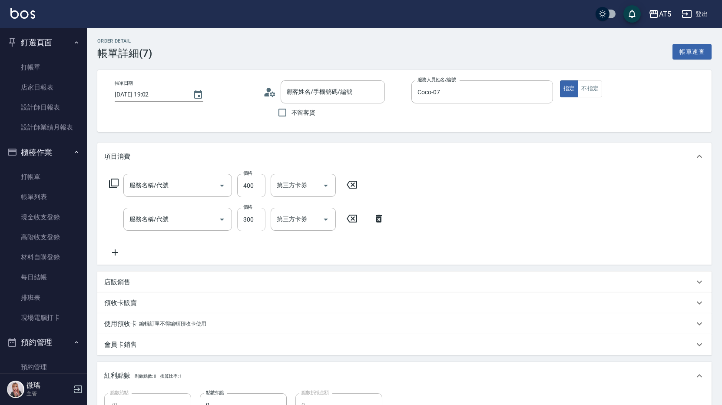
type input "剪髮(401)"
type input "洗髮(201)"
click at [258, 223] on input "300" at bounding box center [251, 219] width 28 height 23
type input "無名子/07#/null"
click at [261, 190] on input "400" at bounding box center [251, 185] width 28 height 23
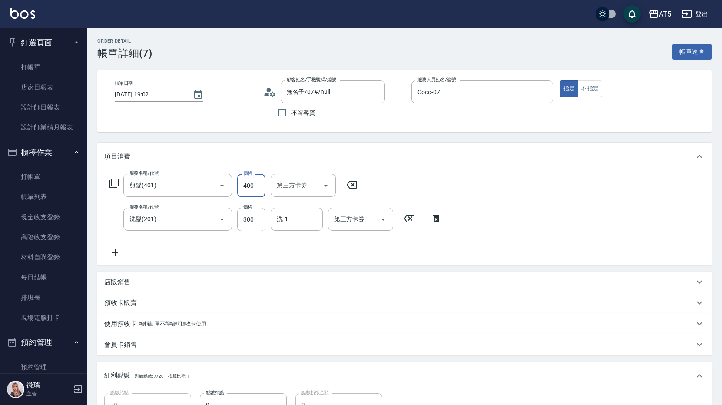
type input "30"
type input "44"
type input "70"
type input "445"
type input "30"
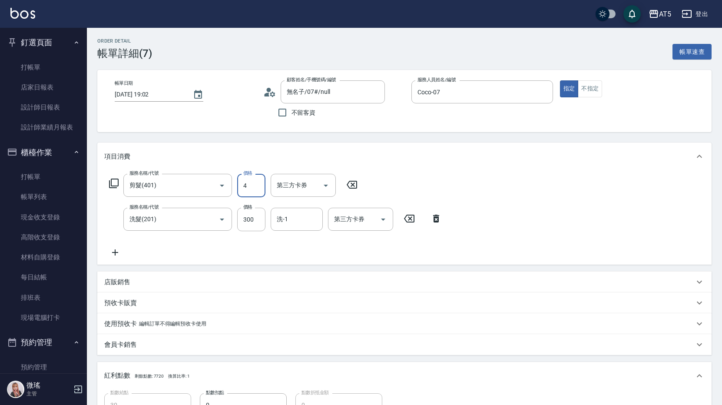
type input "45"
type input "70"
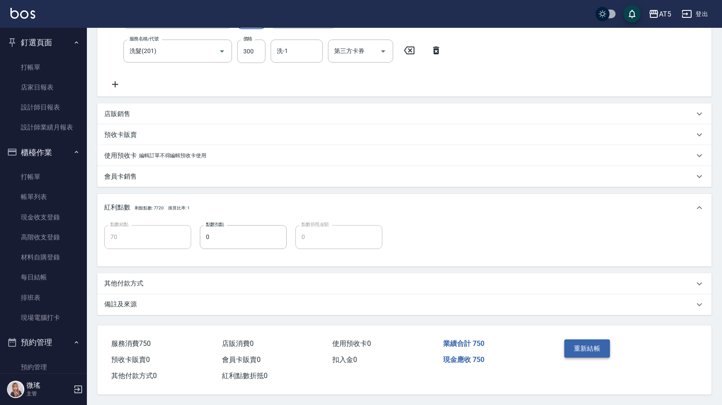
type input "450"
click at [588, 348] on button "重新結帳" at bounding box center [587, 348] width 46 height 18
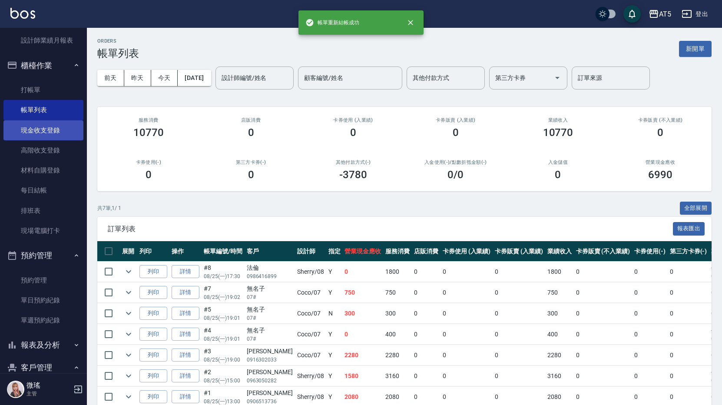
scroll to position [130, 0]
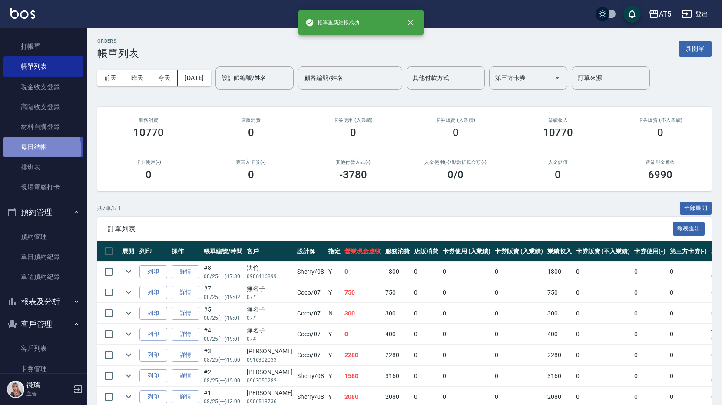
click at [35, 149] on link "每日結帳" at bounding box center [43, 147] width 80 height 20
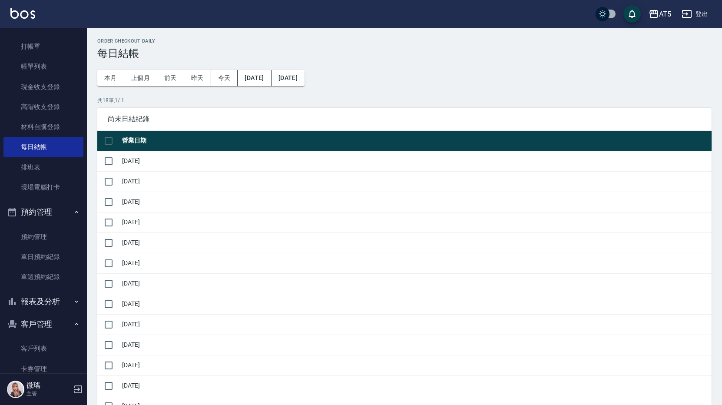
scroll to position [261, 0]
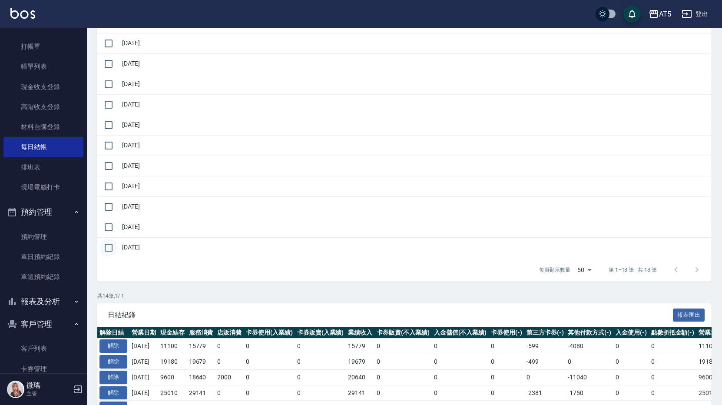
click at [112, 250] on input "checkbox" at bounding box center [109, 248] width 18 height 18
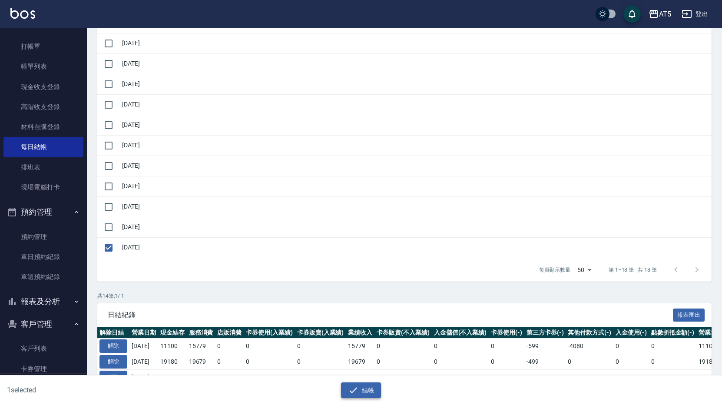
click at [353, 396] on button "結帳" at bounding box center [361, 390] width 40 height 16
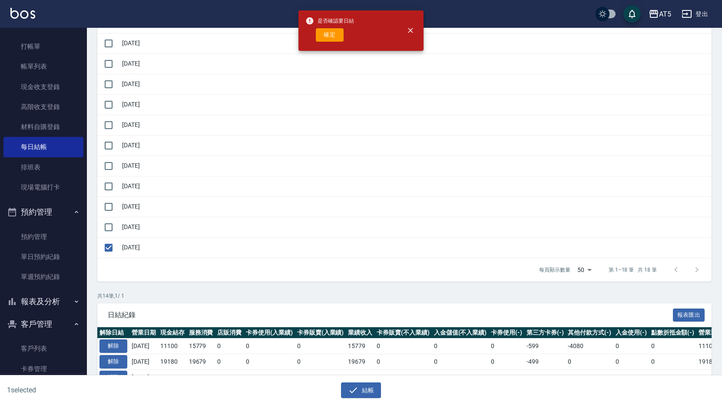
drag, startPoint x: 326, startPoint y: 26, endPoint x: 334, endPoint y: 43, distance: 18.1
click at [334, 43] on div "是否確認要日結 確定" at bounding box center [329, 30] width 49 height 35
click at [334, 42] on div "是否確認要日結 確定" at bounding box center [329, 30] width 49 height 35
click at [332, 37] on button "確定" at bounding box center [330, 34] width 28 height 13
checkbox input "false"
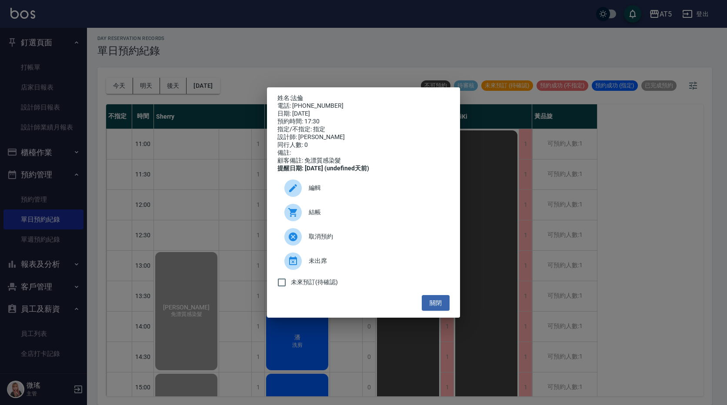
scroll to position [287, 0]
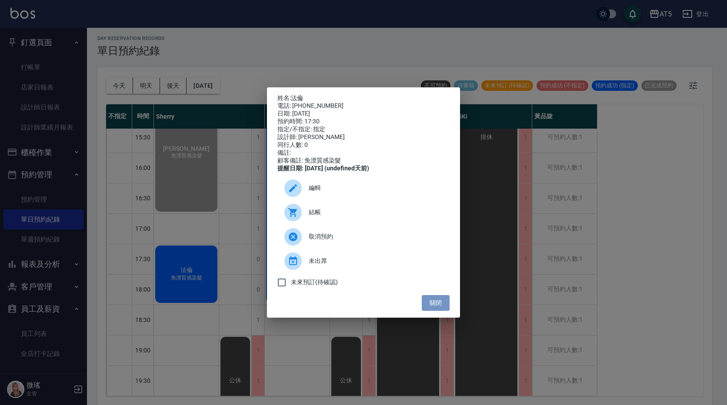
drag, startPoint x: 435, startPoint y: 315, endPoint x: 388, endPoint y: 286, distance: 55.4
click at [435, 311] on button "關閉" at bounding box center [435, 303] width 28 height 16
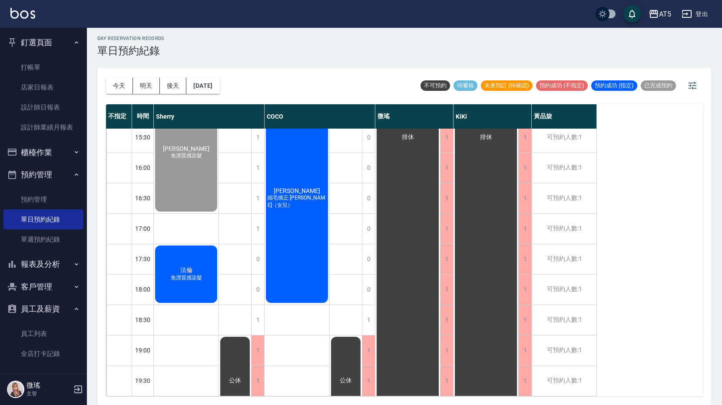
click at [219, 271] on div "公休" at bounding box center [235, 121] width 33 height 547
click at [188, 30] on span "免漂質感染髮" at bounding box center [186, 30] width 3 height 0
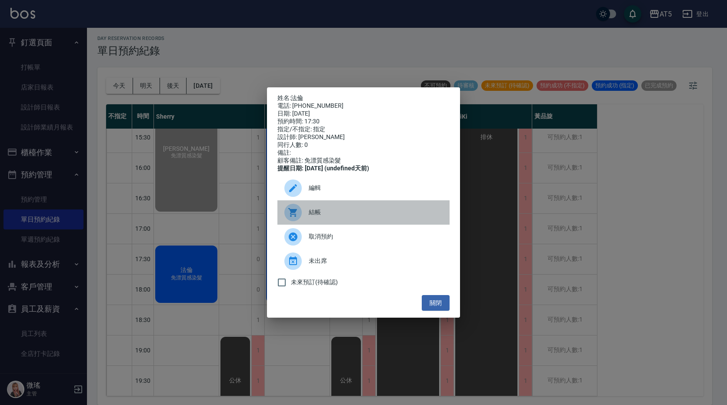
click at [338, 225] on div "結帳" at bounding box center [363, 212] width 172 height 24
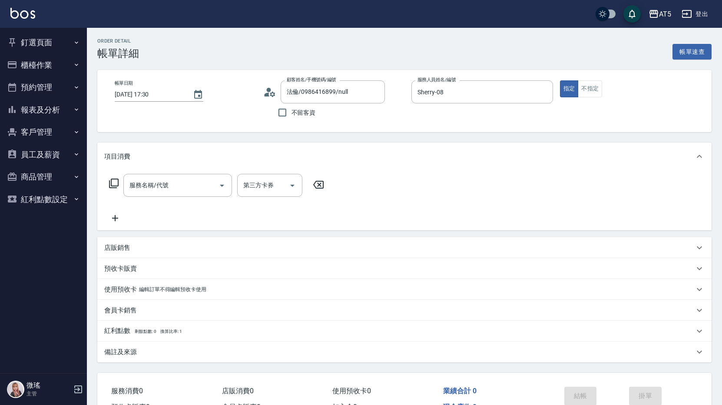
click at [176, 194] on div "服務名稱/代號" at bounding box center [177, 185] width 109 height 23
type input "501"
type input "100"
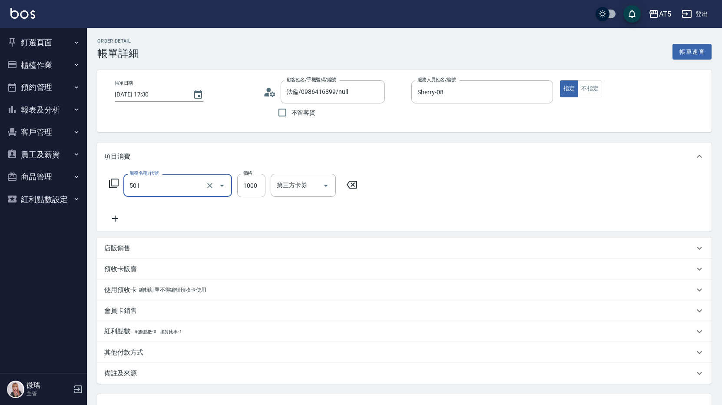
type input "染髮(501)"
type input "1"
type input "0"
type input "18"
type input "10"
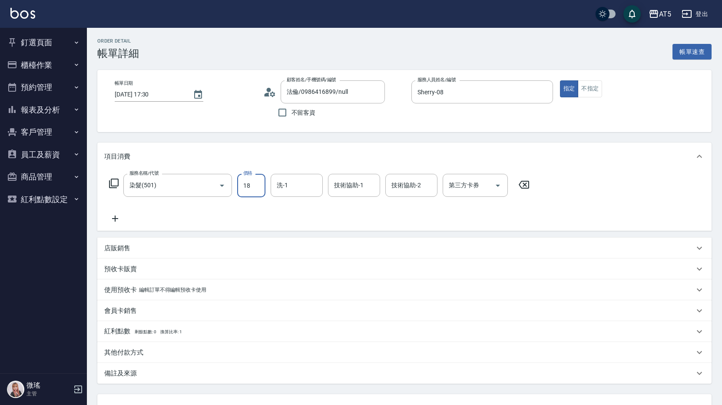
type input "180"
type input "1800"
type input "sandy-03"
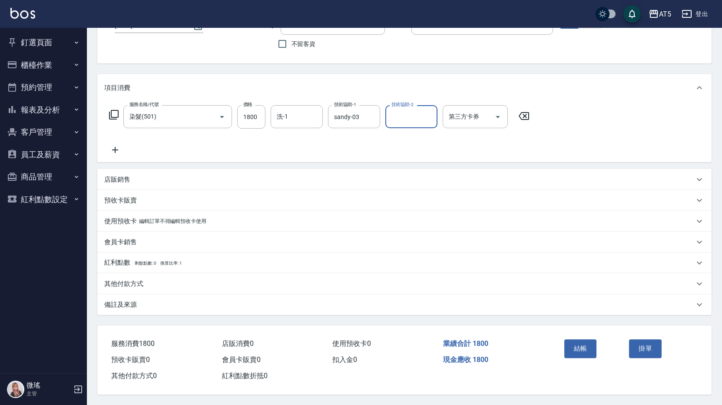
click at [168, 279] on div "其他付款方式" at bounding box center [399, 283] width 590 height 9
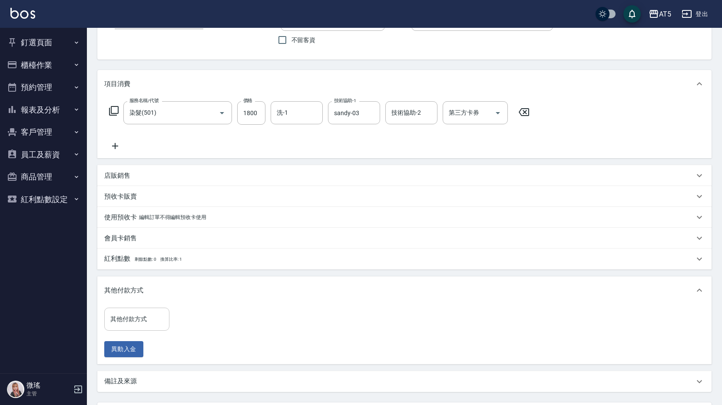
click at [141, 324] on input "其他付款方式" at bounding box center [136, 319] width 57 height 15
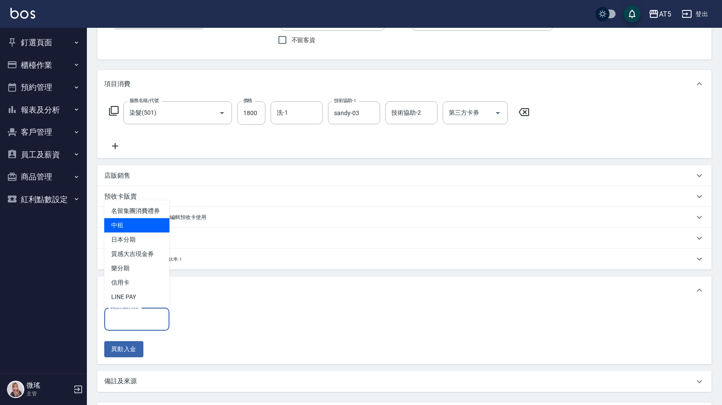
click at [141, 226] on span "中租" at bounding box center [136, 225] width 65 height 14
type input "中租"
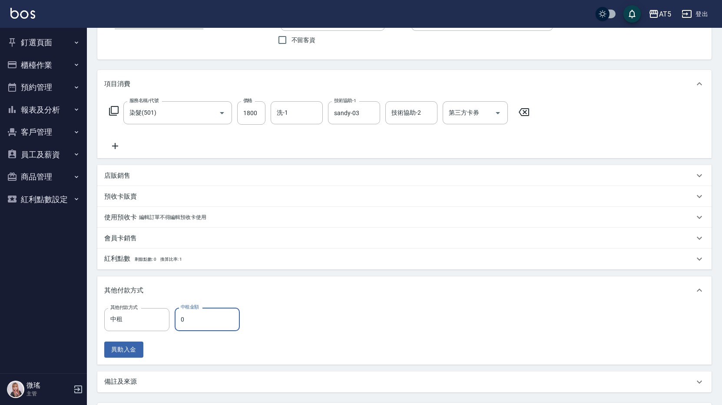
click at [217, 327] on input "0" at bounding box center [207, 319] width 65 height 23
type input "1"
type input "170"
type input "180"
type input "160"
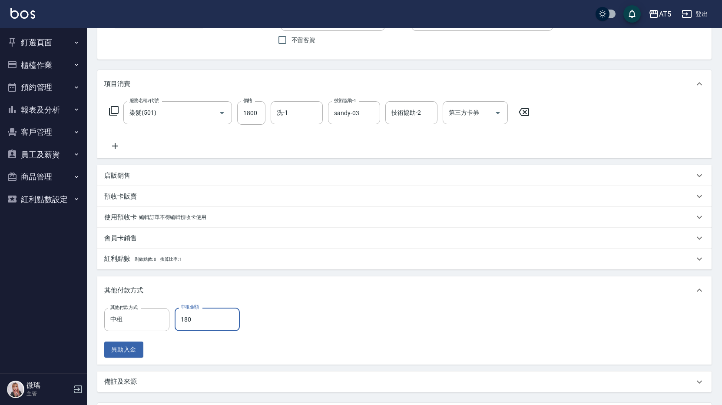
type input "1800"
type input "0"
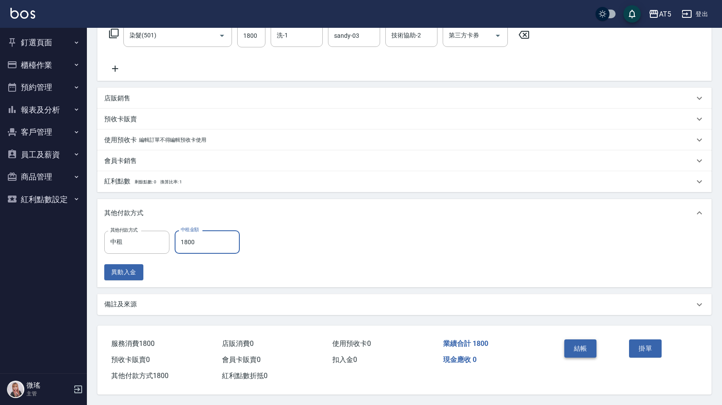
type input "1800"
click at [594, 345] on button "結帳" at bounding box center [580, 348] width 33 height 18
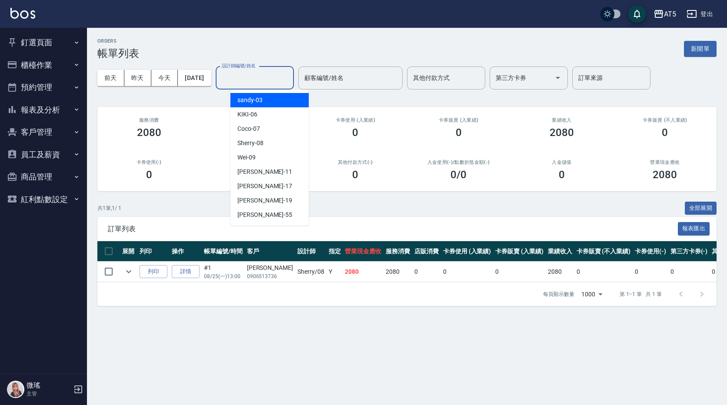
click at [283, 75] on input "設計師編號/姓名" at bounding box center [254, 77] width 70 height 15
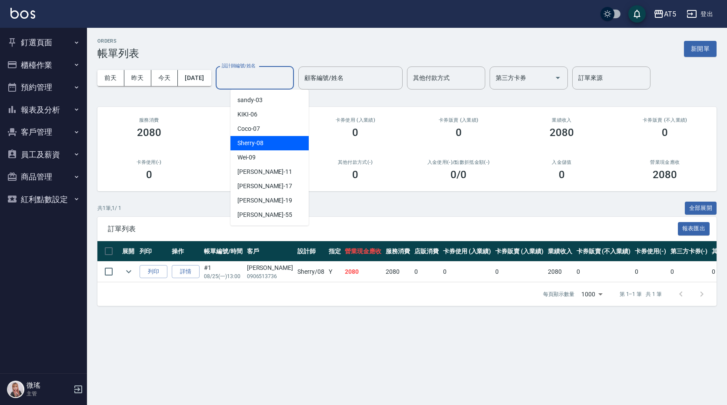
click at [270, 141] on div "Sherry -08" at bounding box center [269, 143] width 78 height 14
type input "Sherry-08"
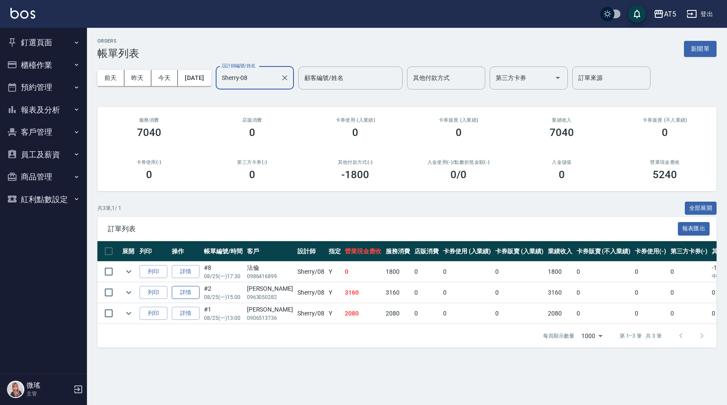
click at [189, 290] on link "詳情" at bounding box center [186, 292] width 28 height 13
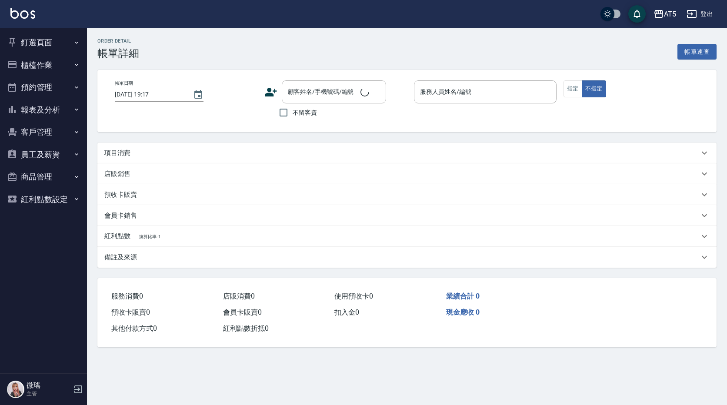
type input "2025/08/25 15:00"
type input "Sherry-08"
type input "310"
type input "免漂質感染髮"
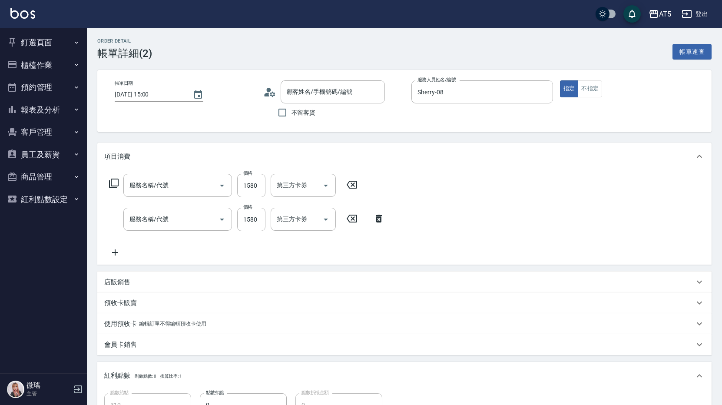
click at [144, 346] on div "會員卡銷售" at bounding box center [399, 344] width 590 height 9
type input "[PERSON_NAME]/0963050282/null"
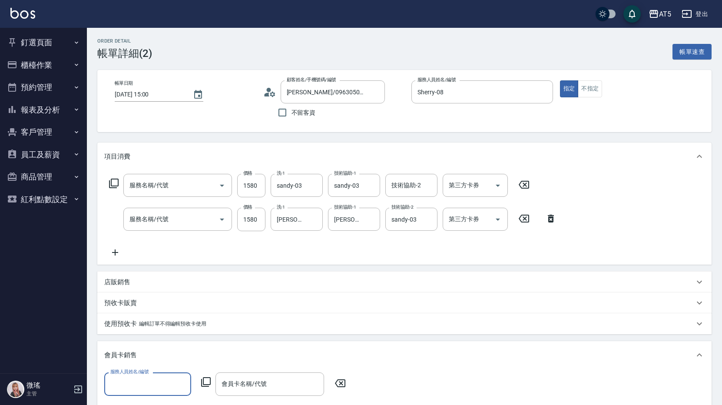
type input "染髮(501)"
type input "局部髮(503)"
click at [139, 385] on input "服務人員姓名/編號" at bounding box center [147, 383] width 79 height 15
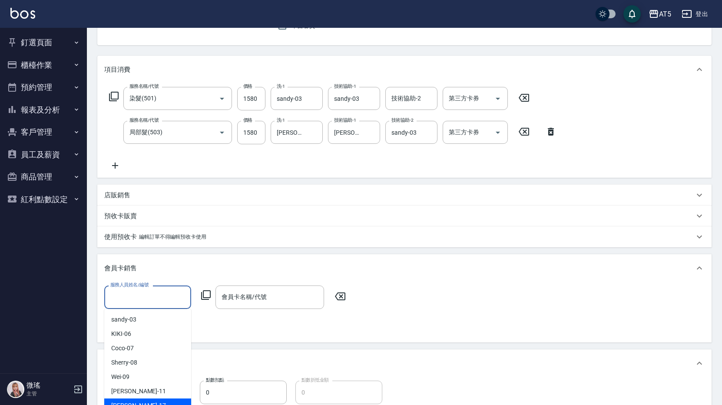
scroll to position [130, 0]
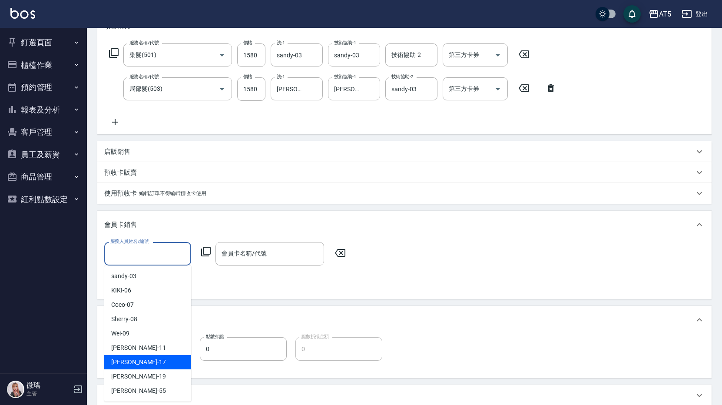
click at [229, 213] on div "會員卡銷售" at bounding box center [404, 225] width 614 height 28
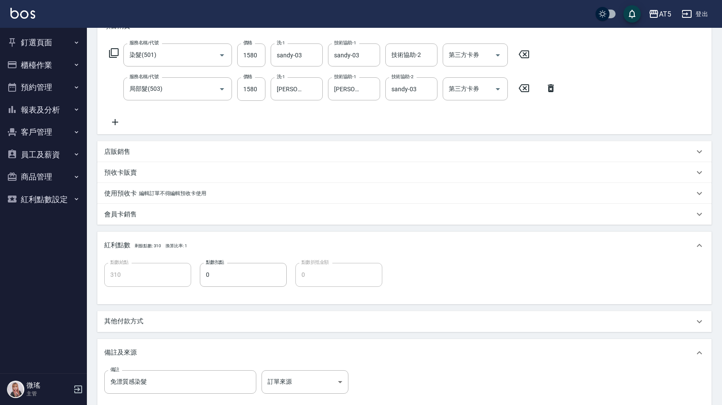
click at [149, 325] on div "其他付款方式" at bounding box center [399, 321] width 590 height 9
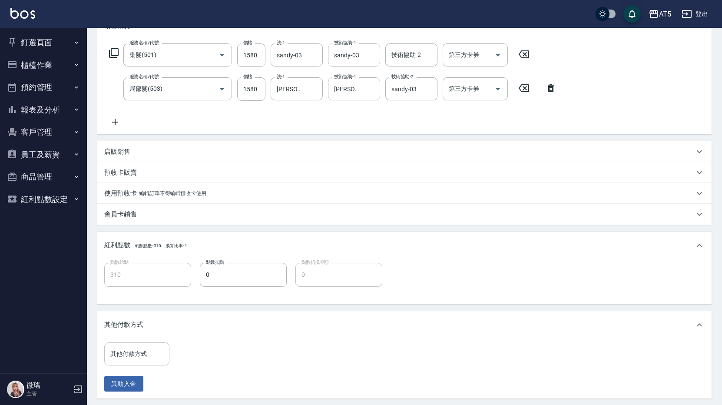
click at [136, 360] on input "其他付款方式" at bounding box center [136, 353] width 57 height 15
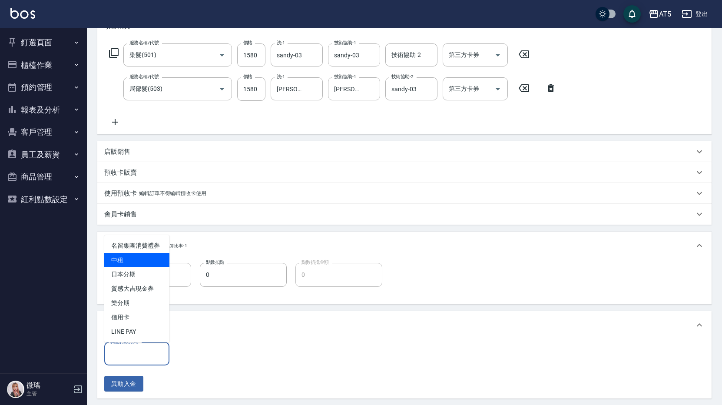
click at [143, 261] on span "中租" at bounding box center [136, 260] width 65 height 14
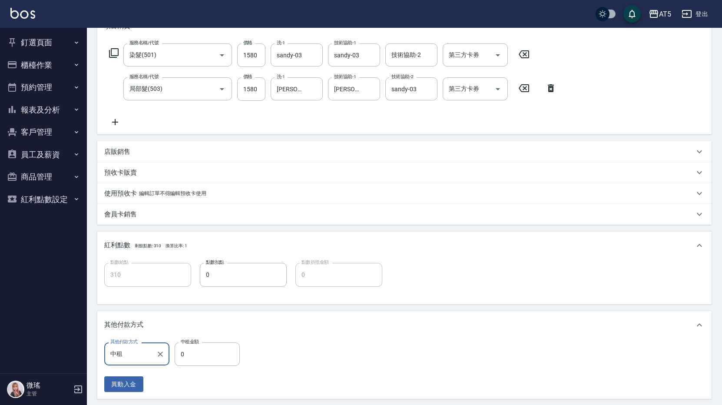
type input "中租"
click at [188, 346] on input "0" at bounding box center [207, 353] width 65 height 23
type input "158"
type input "300"
type input "1580"
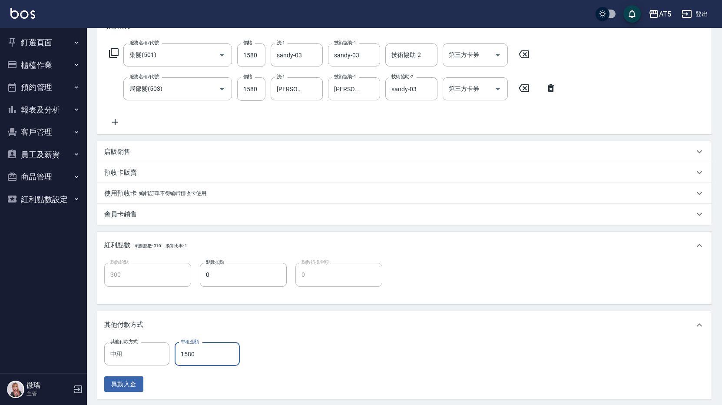
type input "150"
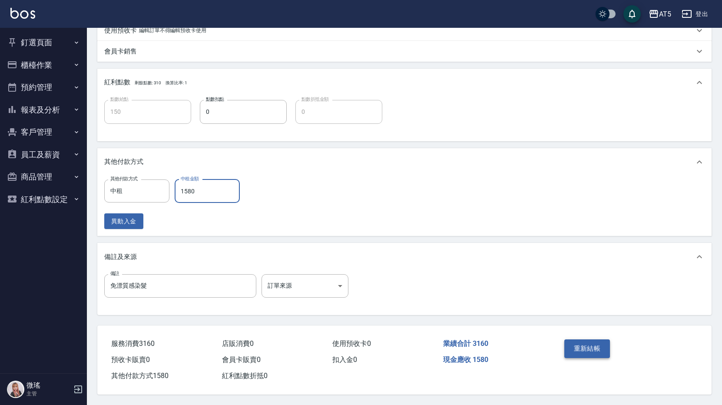
type input "1580"
click at [572, 352] on button "重新結帳" at bounding box center [587, 348] width 46 height 18
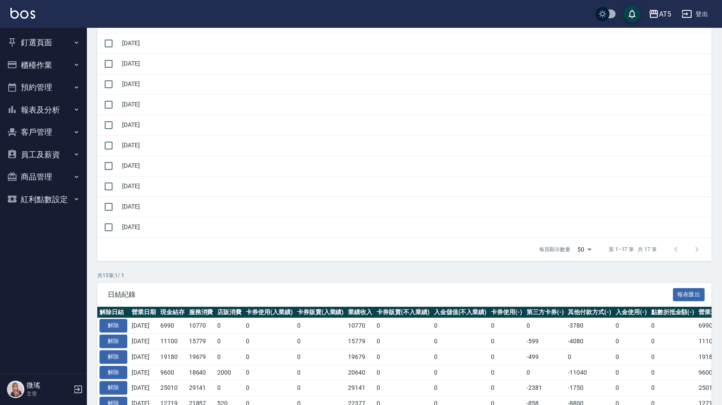
scroll to position [261, 0]
click at [57, 108] on button "報表及分析" at bounding box center [43, 110] width 80 height 23
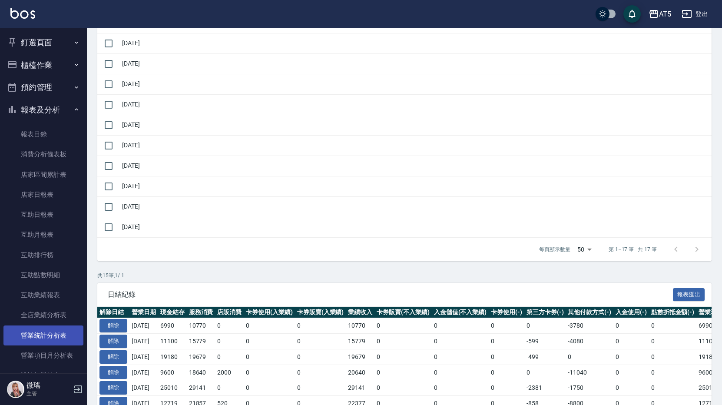
scroll to position [130, 0]
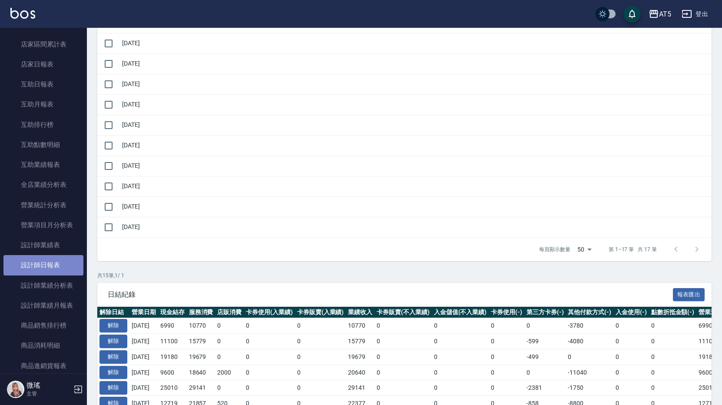
click at [47, 263] on link "設計師日報表" at bounding box center [43, 265] width 80 height 20
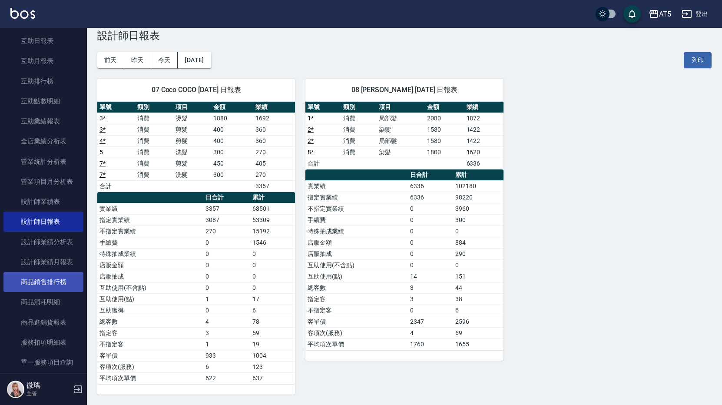
scroll to position [43, 0]
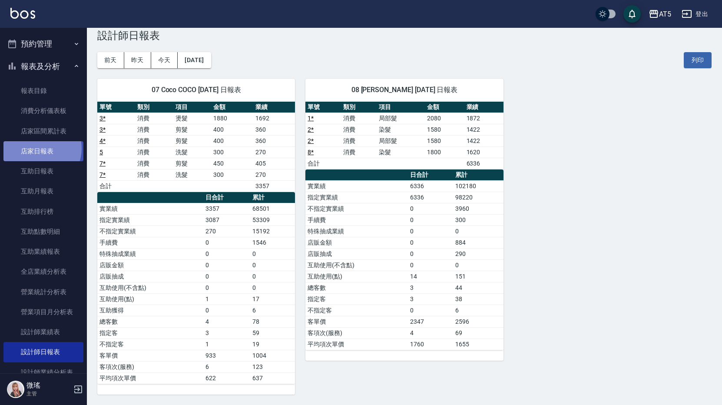
click at [38, 149] on link "店家日報表" at bounding box center [43, 151] width 80 height 20
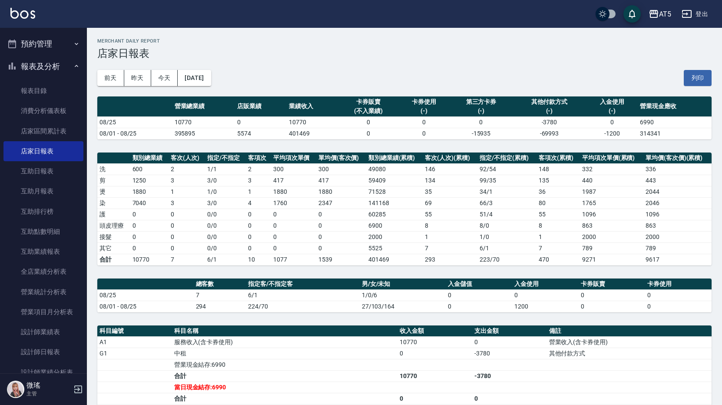
scroll to position [147, 0]
